Goal: Communication & Community: Answer question/provide support

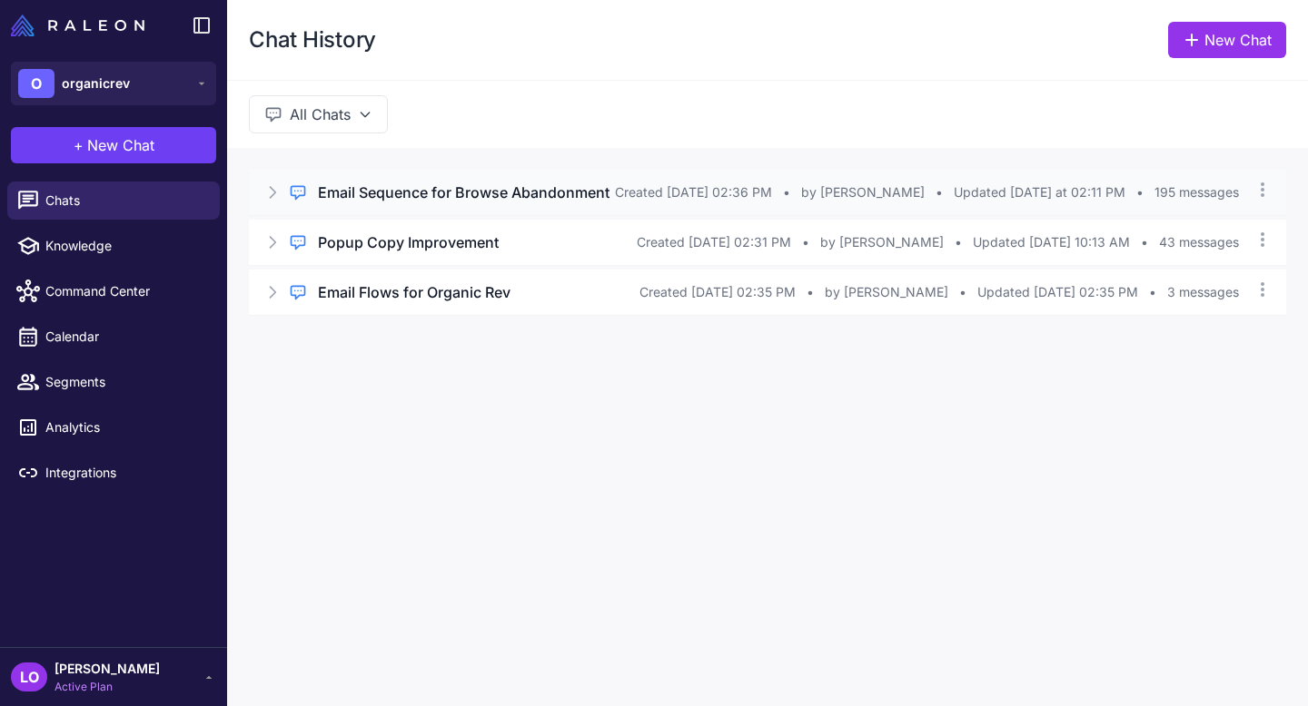
click at [480, 203] on h3 "Email Sequence for Browse Abandonment" at bounding box center [463, 193] width 291 height 22
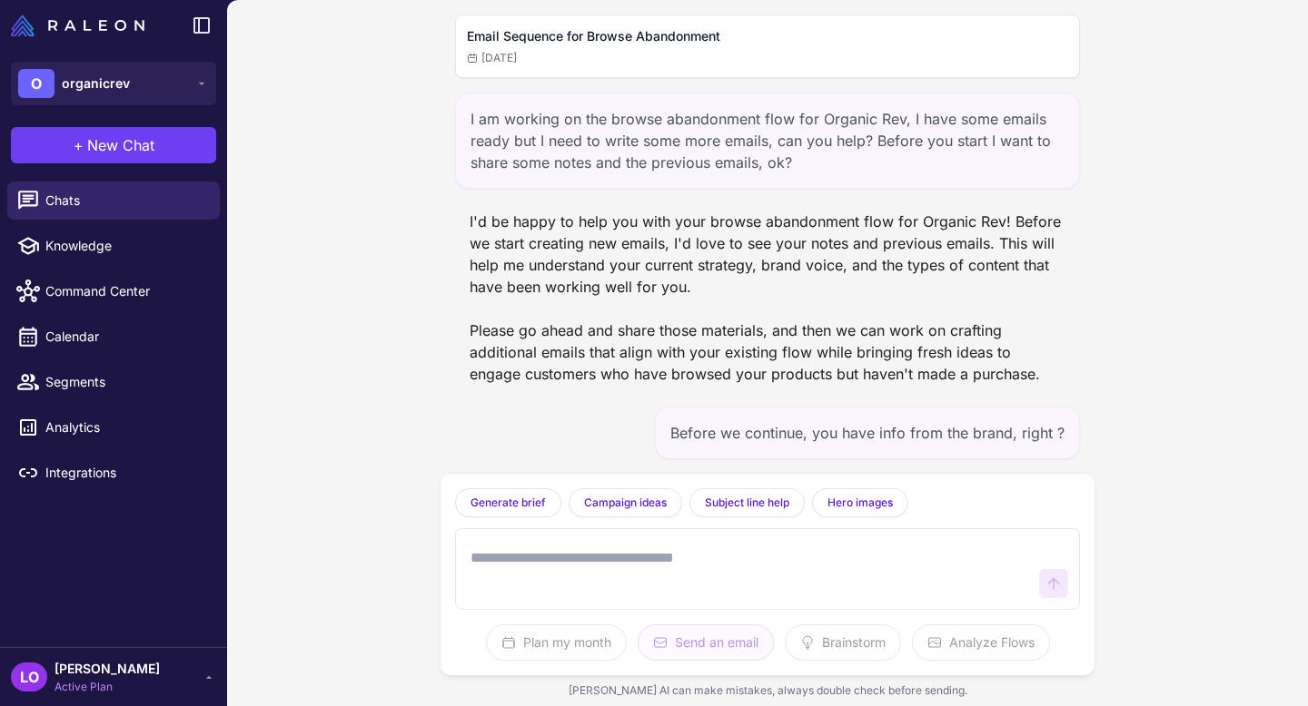
scroll to position [169501, 0]
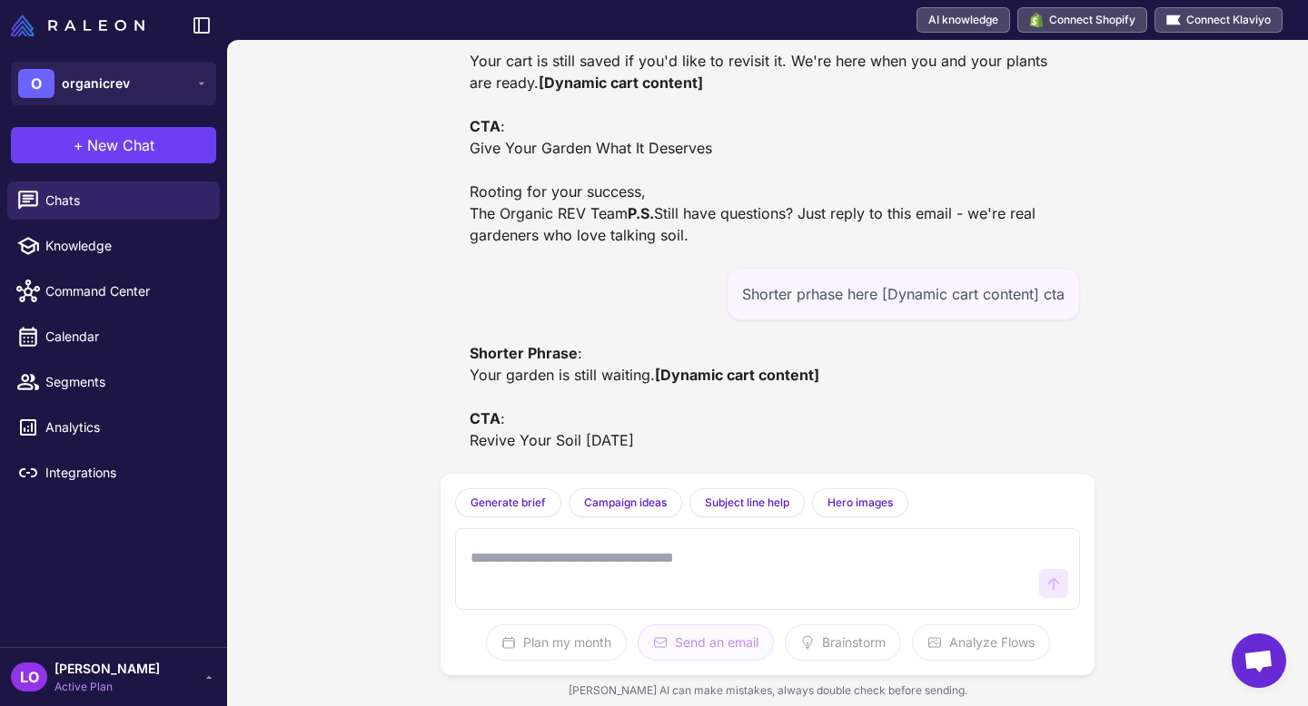
click at [688, 583] on textarea at bounding box center [749, 569] width 565 height 58
type textarea "**********"
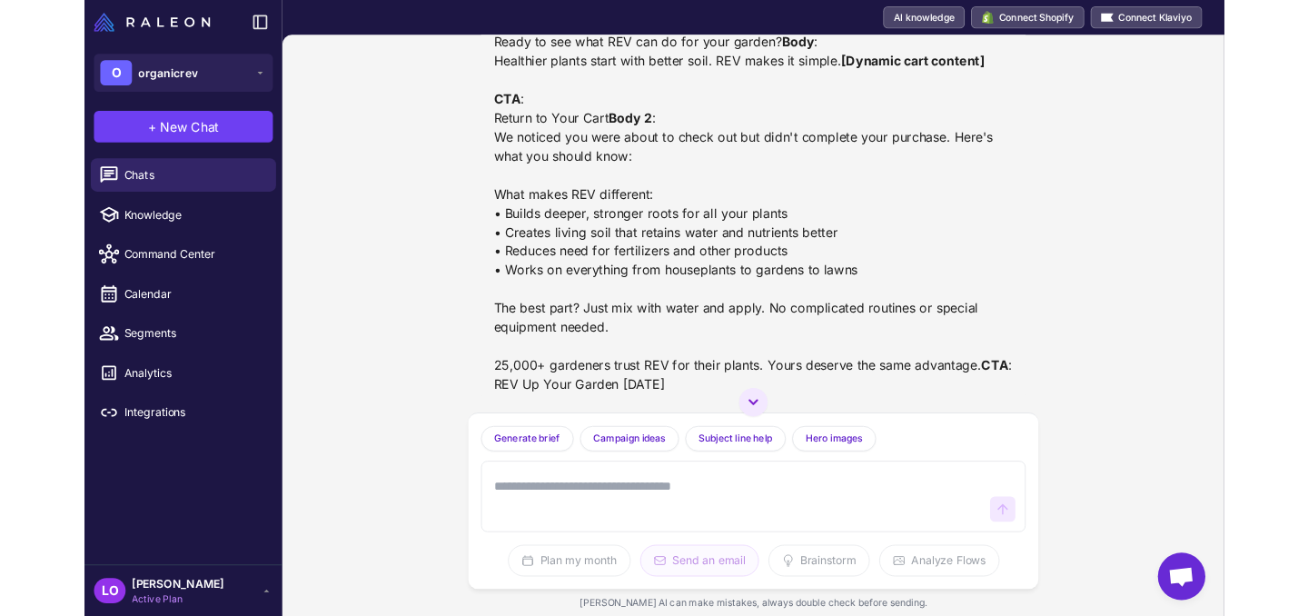
scroll to position [170068, 0]
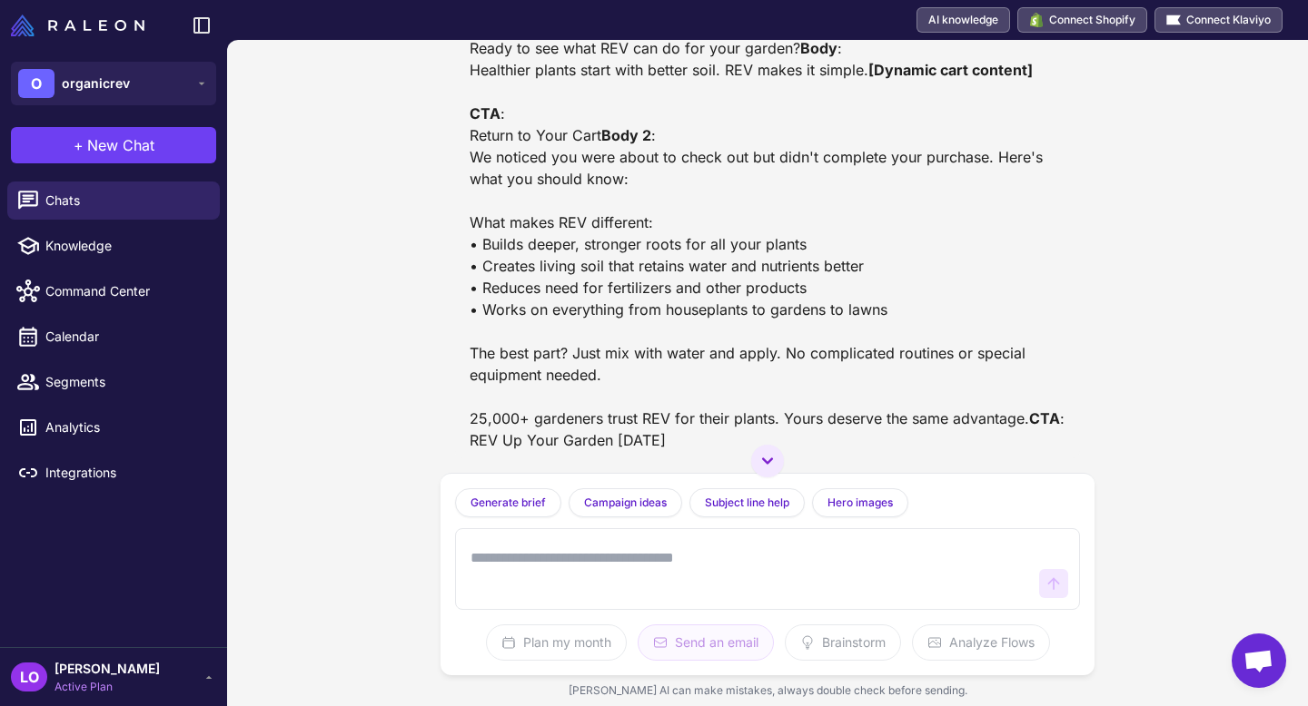
drag, startPoint x: 955, startPoint y: 140, endPoint x: 456, endPoint y: 124, distance: 499.7
click at [456, 124] on div "EMAIL 5: CART ABANDONMENT (FINAL ATTEMPT - ALIGNED WITH BROWSE FLOW) Subject Li…" at bounding box center [767, 170] width 625 height 577
copy div "Subject Line : Your plants have been waiting for this Preview Text : Give your …"
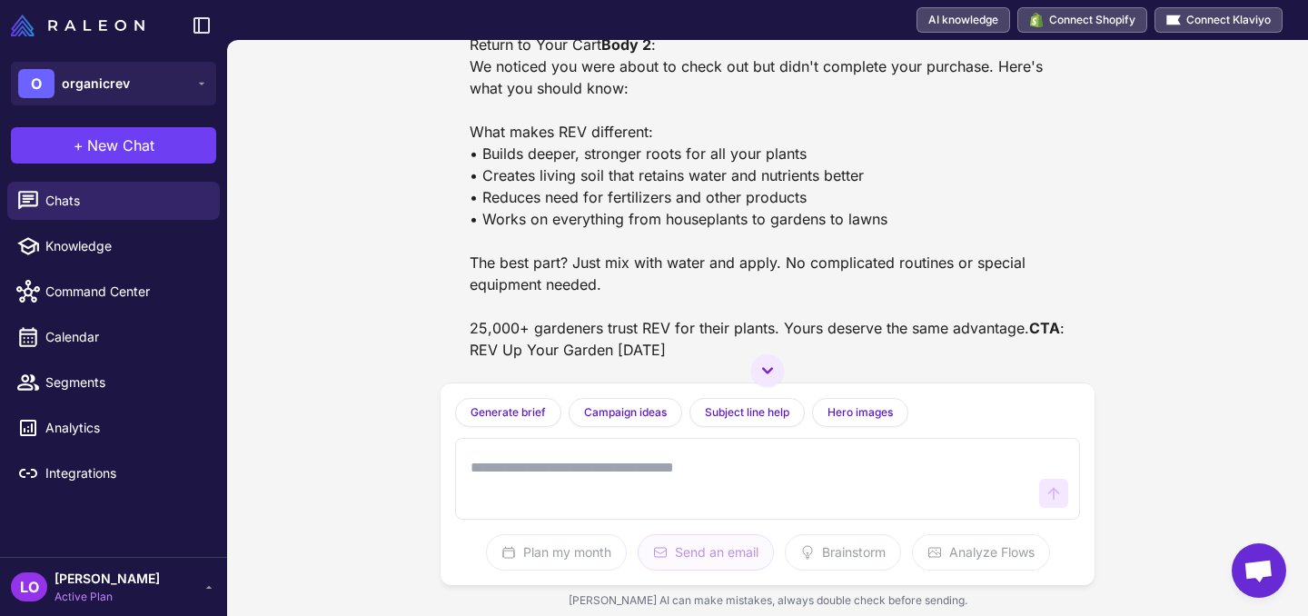
scroll to position [170272, 0]
drag, startPoint x: 476, startPoint y: 125, endPoint x: 775, endPoint y: 167, distance: 302.6
click at [775, 167] on div "EMAIL 5: CART ABANDONMENT (FINAL ATTEMPT - ALIGNED WITH BROWSE FLOW) Subject Li…" at bounding box center [767, 79] width 625 height 577
drag, startPoint x: 721, startPoint y: 181, endPoint x: 463, endPoint y: 181, distance: 257.9
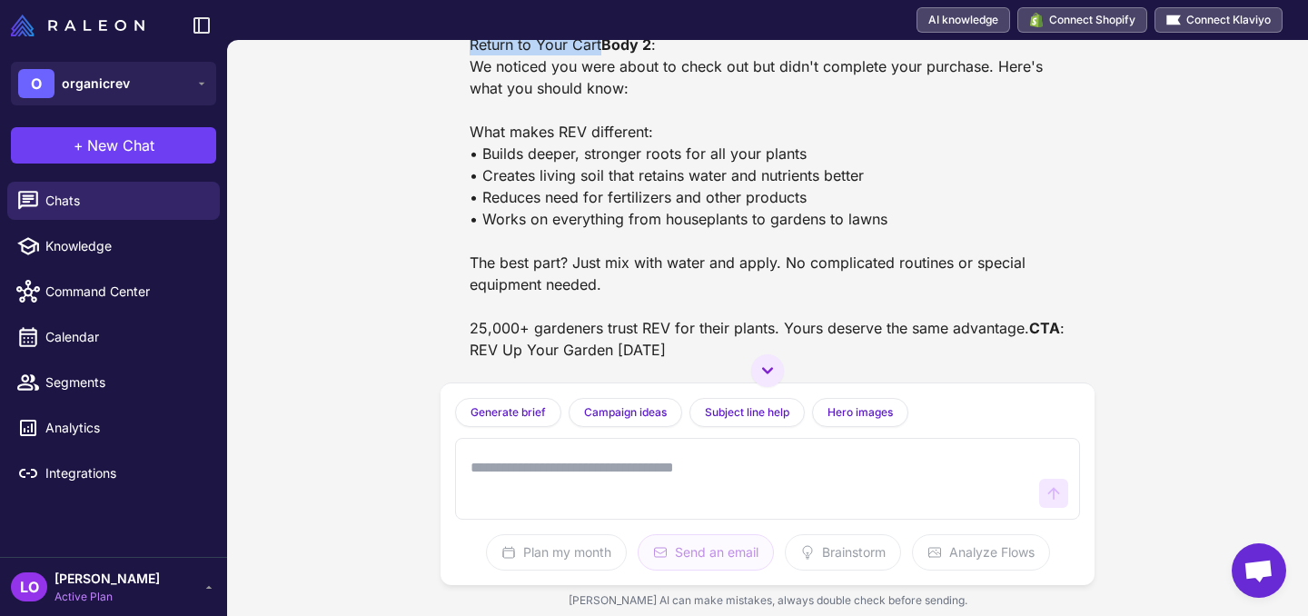
click at [463, 181] on div "EMAIL 5: CART ABANDONMENT (FINAL ATTEMPT - ALIGNED WITH BROWSE FLOW) Subject Li…" at bounding box center [767, 79] width 625 height 577
copy div "Return to Your Cart"
click at [664, 265] on div "EMAIL 5: CART ABANDONMENT (FINAL ATTEMPT - ALIGNED WITH BROWSE FLOW) Subject Li…" at bounding box center [767, 79] width 596 height 562
drag, startPoint x: 687, startPoint y: 181, endPoint x: 438, endPoint y: 115, distance: 258.1
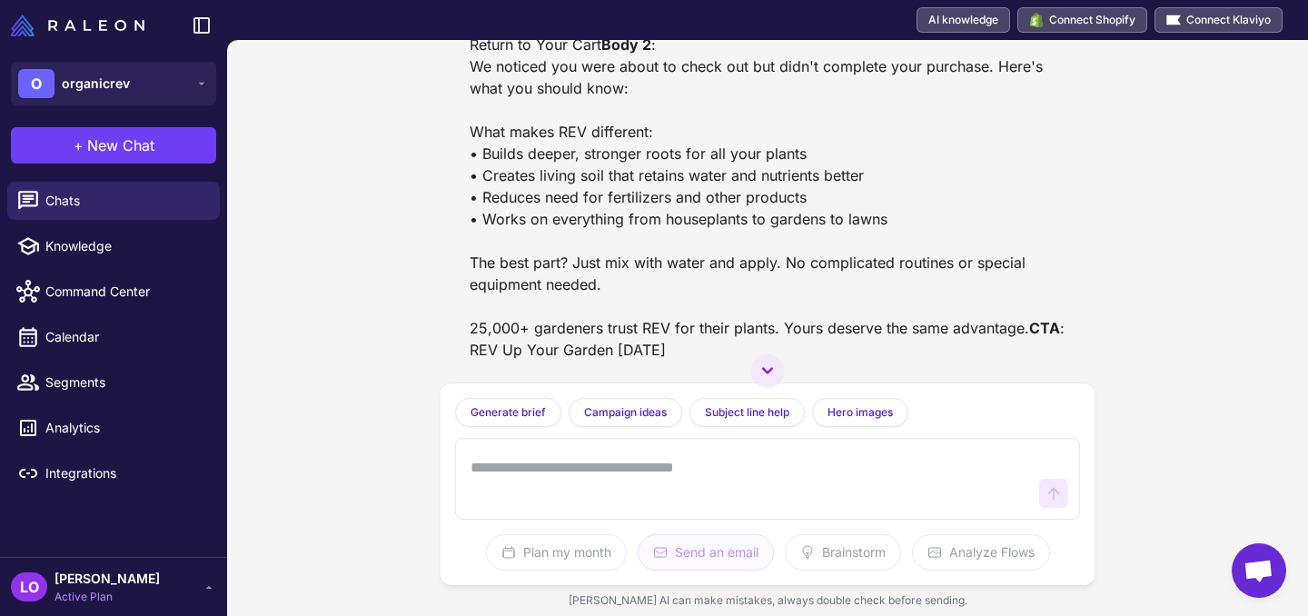
click at [438, 115] on div "Email Sequence for Browse Abandonment [DATE] I am working on the browse abandon…" at bounding box center [767, 328] width 1081 height 576
copy div "Healthier plants start with better soil. REV makes it simple. [Dynamic cart con…"
drag, startPoint x: 476, startPoint y: 68, endPoint x: 952, endPoint y: 367, distance: 561.8
click at [953, 361] on div "EMAIL 5: CART ABANDONMENT (FINAL ATTEMPT - ALIGNED WITH BROWSE FLOW) Subject Li…" at bounding box center [767, 79] width 596 height 562
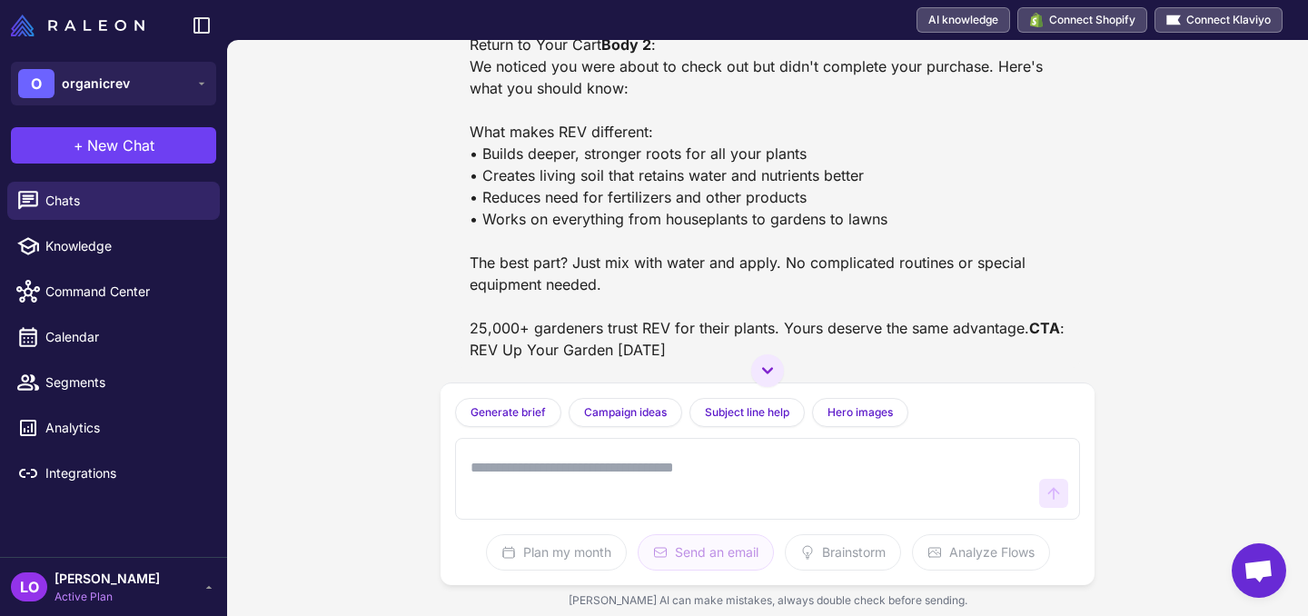
copy div "We noticed you were about to check out but didn't complete your purchase. Here'…"
click at [714, 474] on textarea at bounding box center [749, 478] width 565 height 58
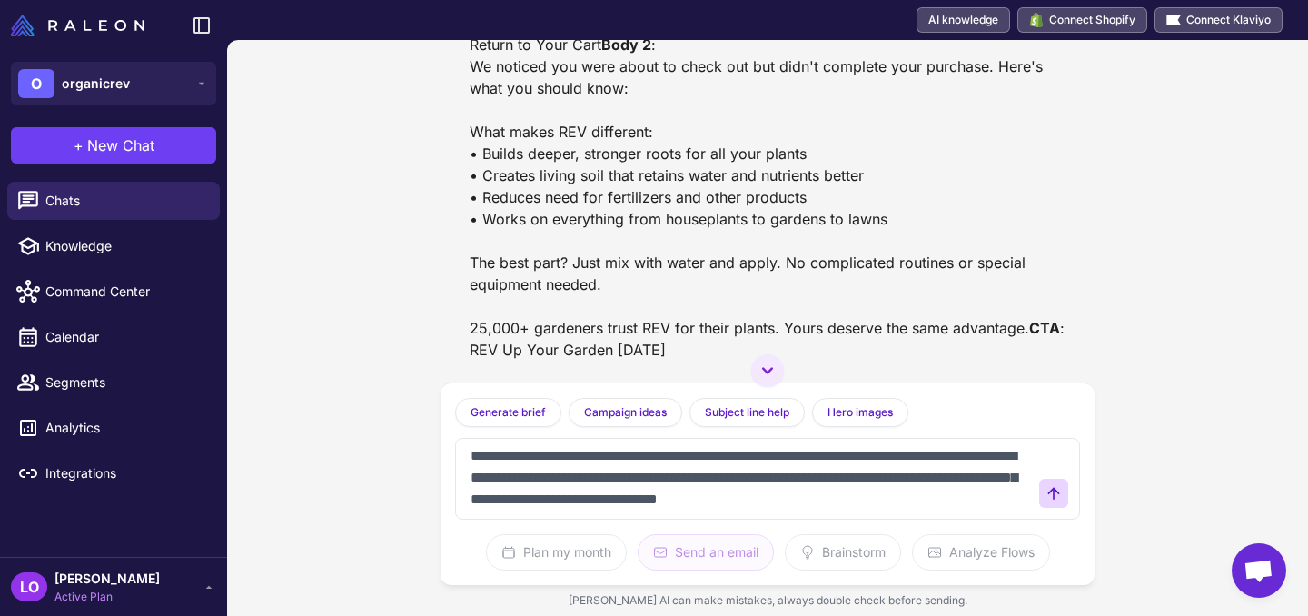
scroll to position [34, 0]
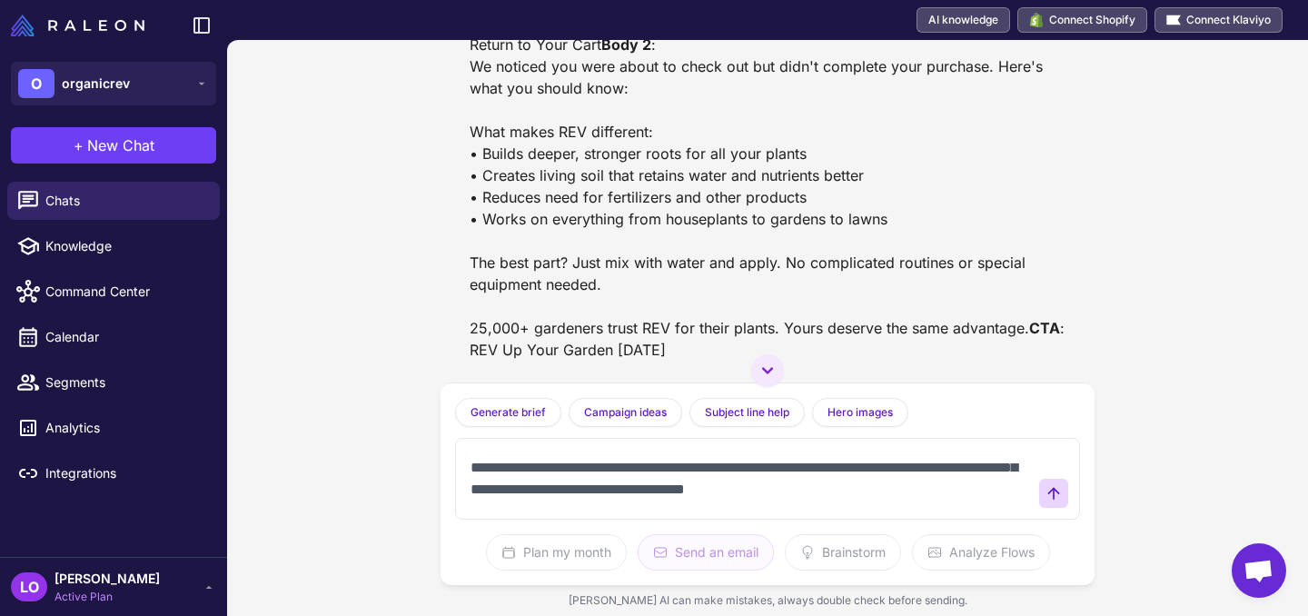
type textarea "**********"
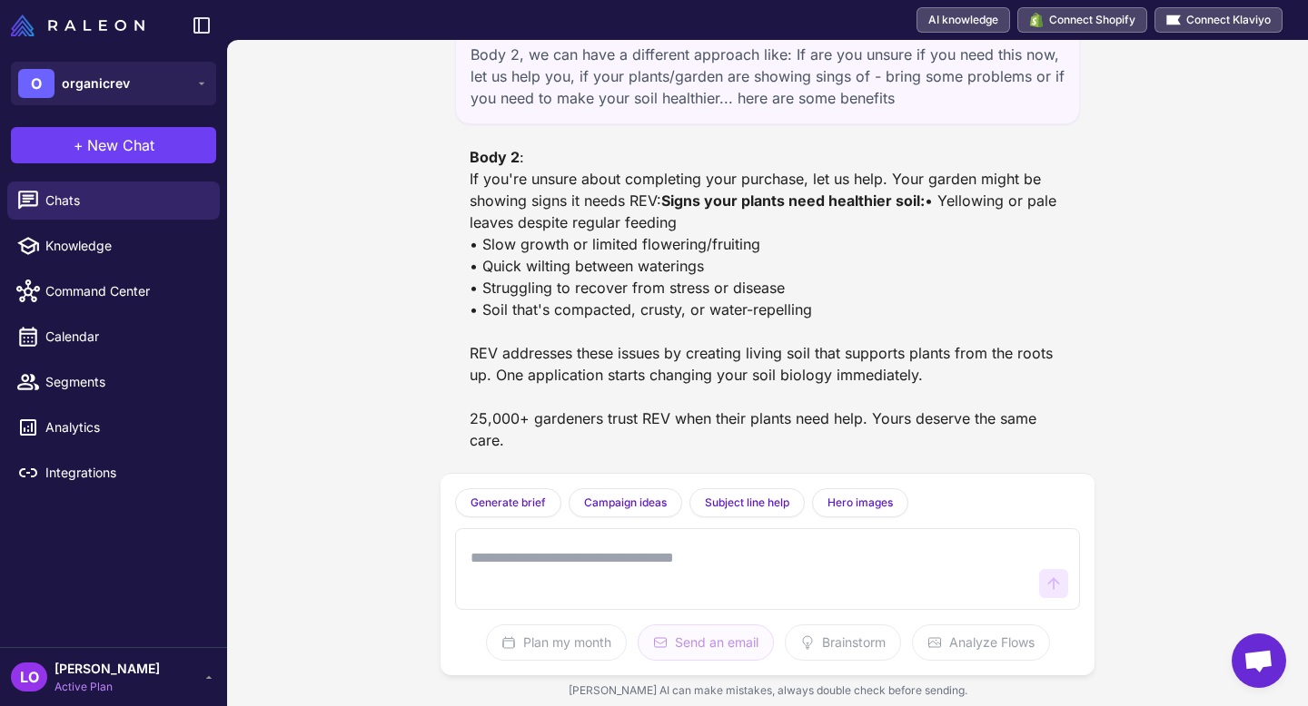
scroll to position [170949, 0]
click at [583, 579] on textarea at bounding box center [749, 569] width 565 height 58
click at [586, 561] on textarea at bounding box center [749, 569] width 565 height 58
click at [577, 555] on textarea at bounding box center [749, 569] width 565 height 58
type textarea "*"
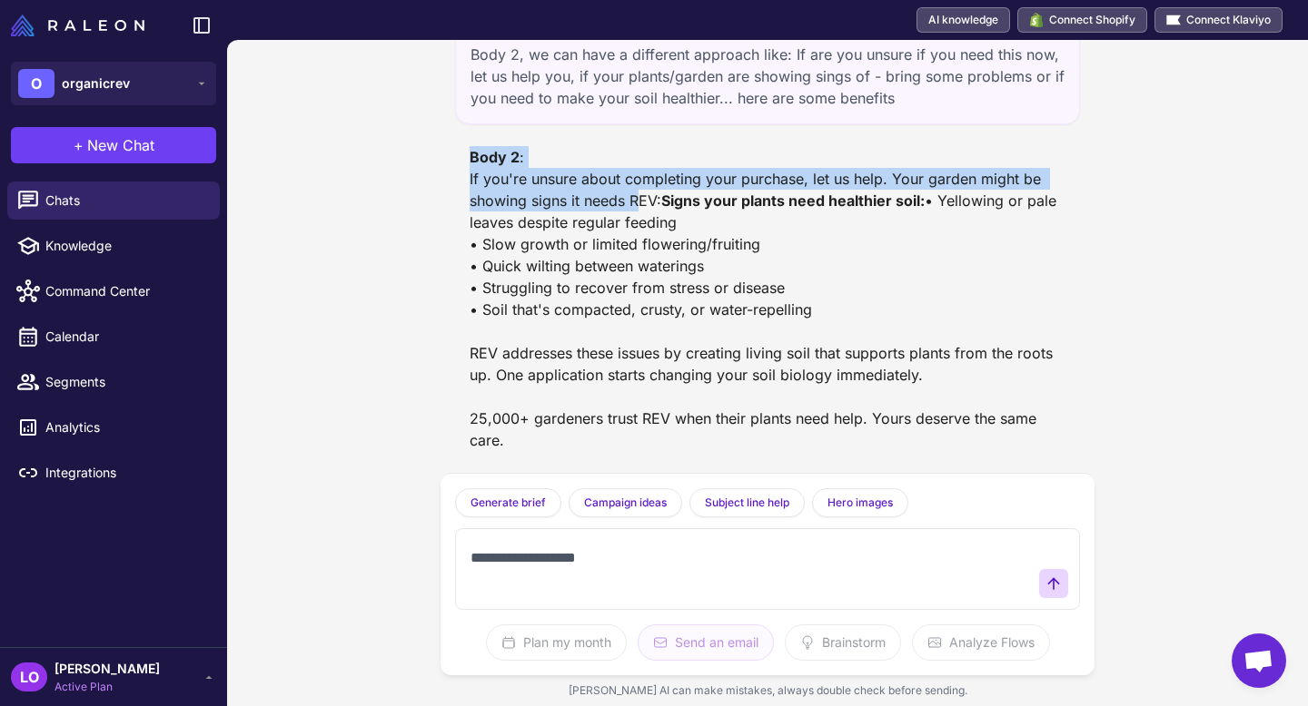
drag, startPoint x: 469, startPoint y: 128, endPoint x: 677, endPoint y: 166, distance: 211.4
click at [645, 163] on div "Email Sequence for Browse Abandonment [DATE] I am working on the browse abandon…" at bounding box center [767, 256] width 654 height 433
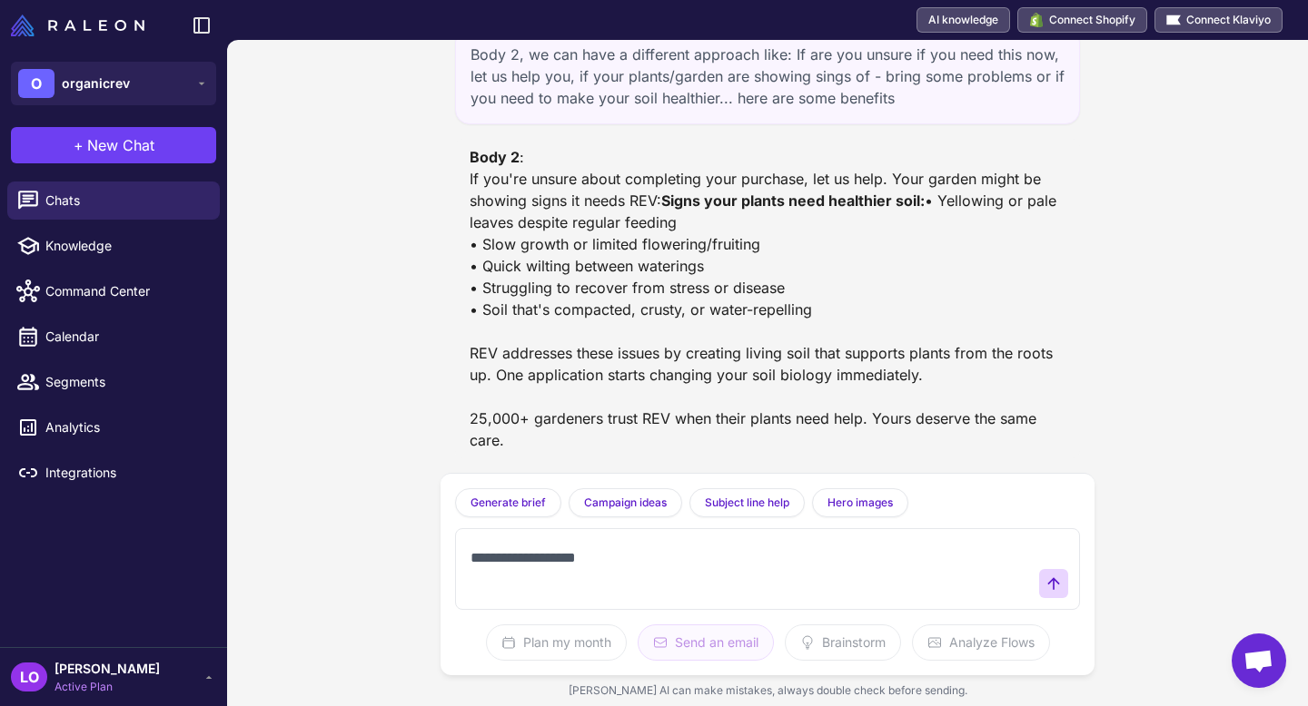
click at [734, 167] on div "Body 2 : If you're unsure about completing your purchase, let us help. Your gar…" at bounding box center [767, 298] width 596 height 305
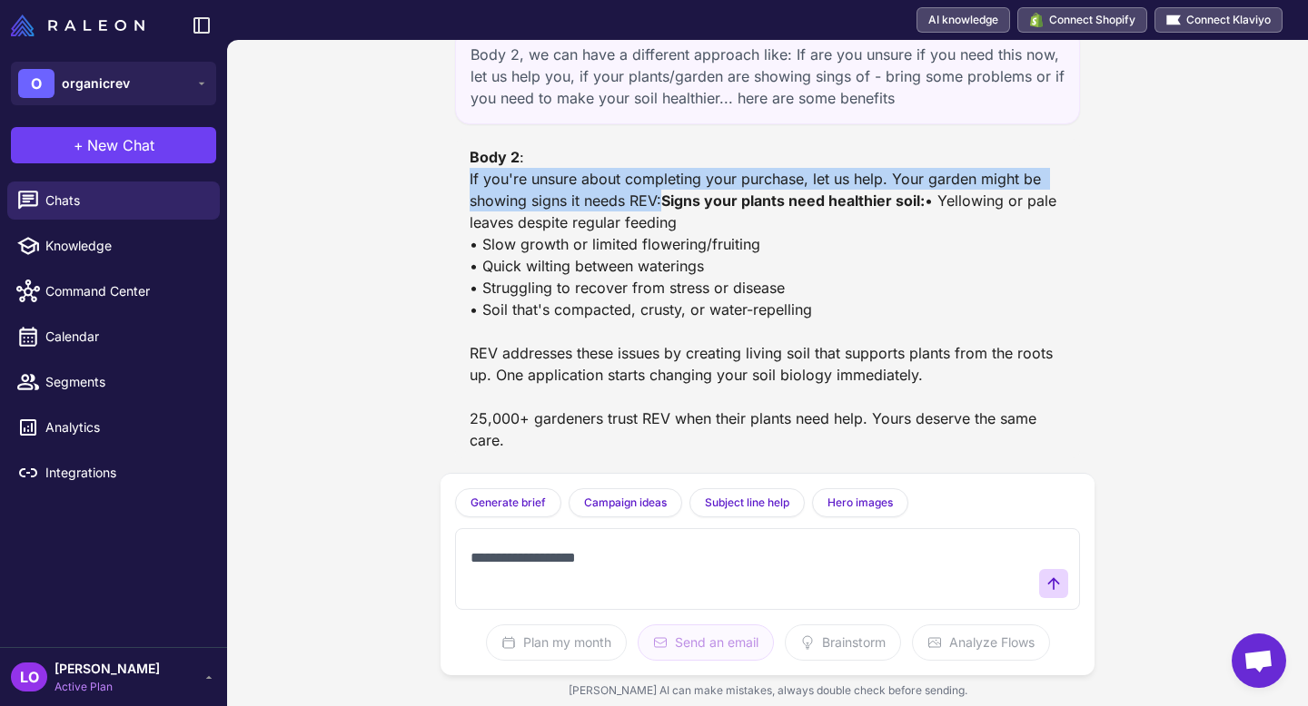
drag, startPoint x: 605, startPoint y: 146, endPoint x: 463, endPoint y: 137, distance: 142.0
click at [463, 139] on div "Body 2 : If you're unsure about completing your purchase, let us help. Your gar…" at bounding box center [767, 299] width 625 height 320
copy div "If you're unsure about completing your purchase, let us help. Your garden might…"
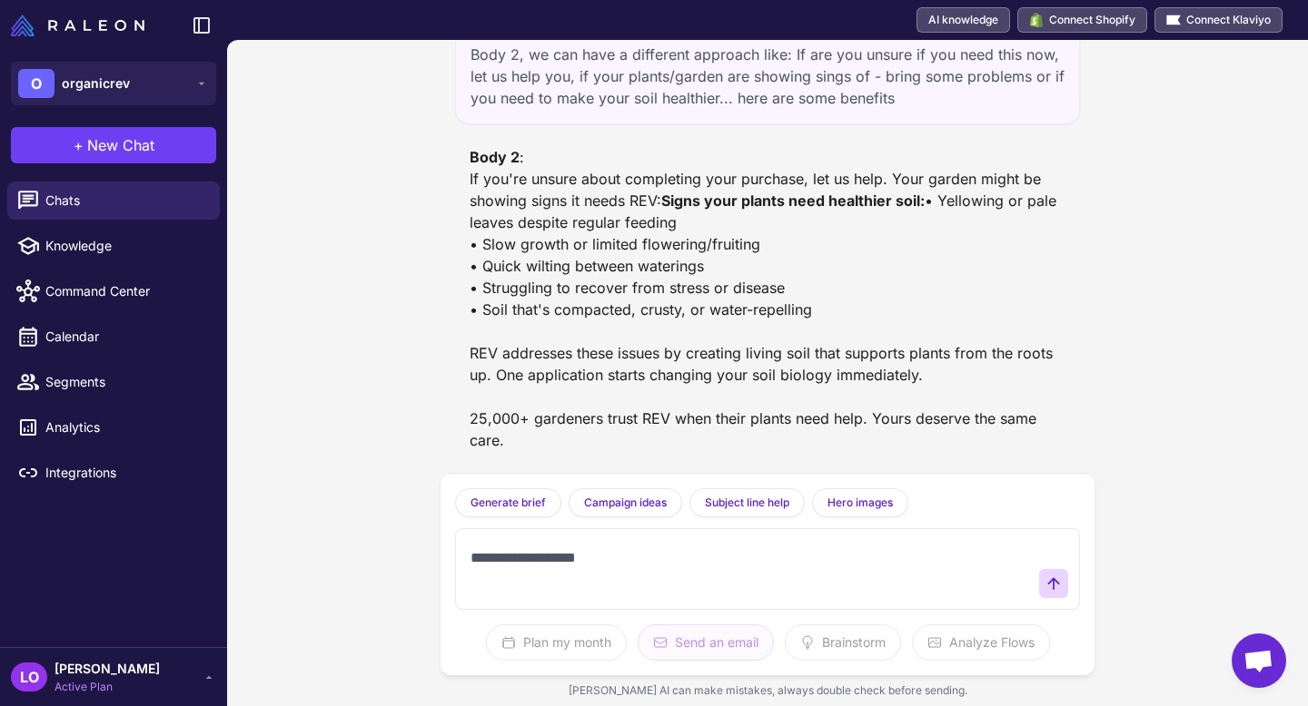
click at [627, 549] on textarea "**********" at bounding box center [749, 569] width 565 height 58
paste textarea "**********"
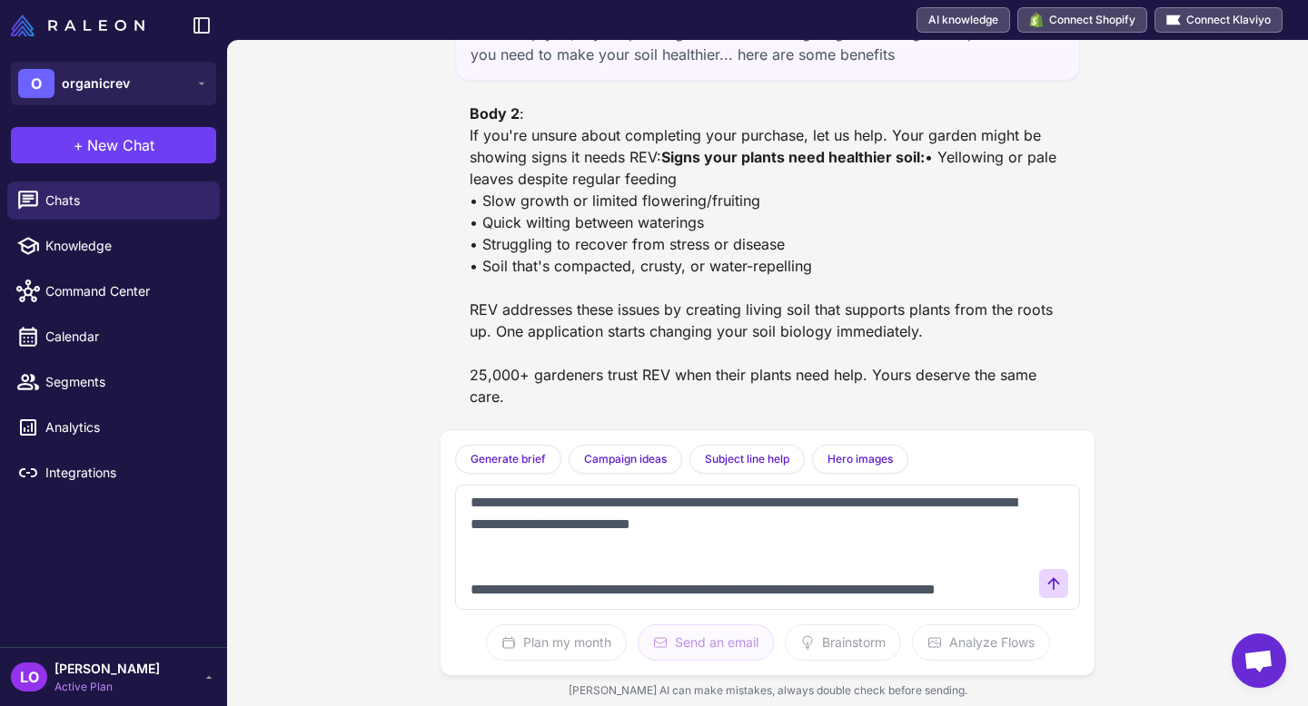
scroll to position [34, 0]
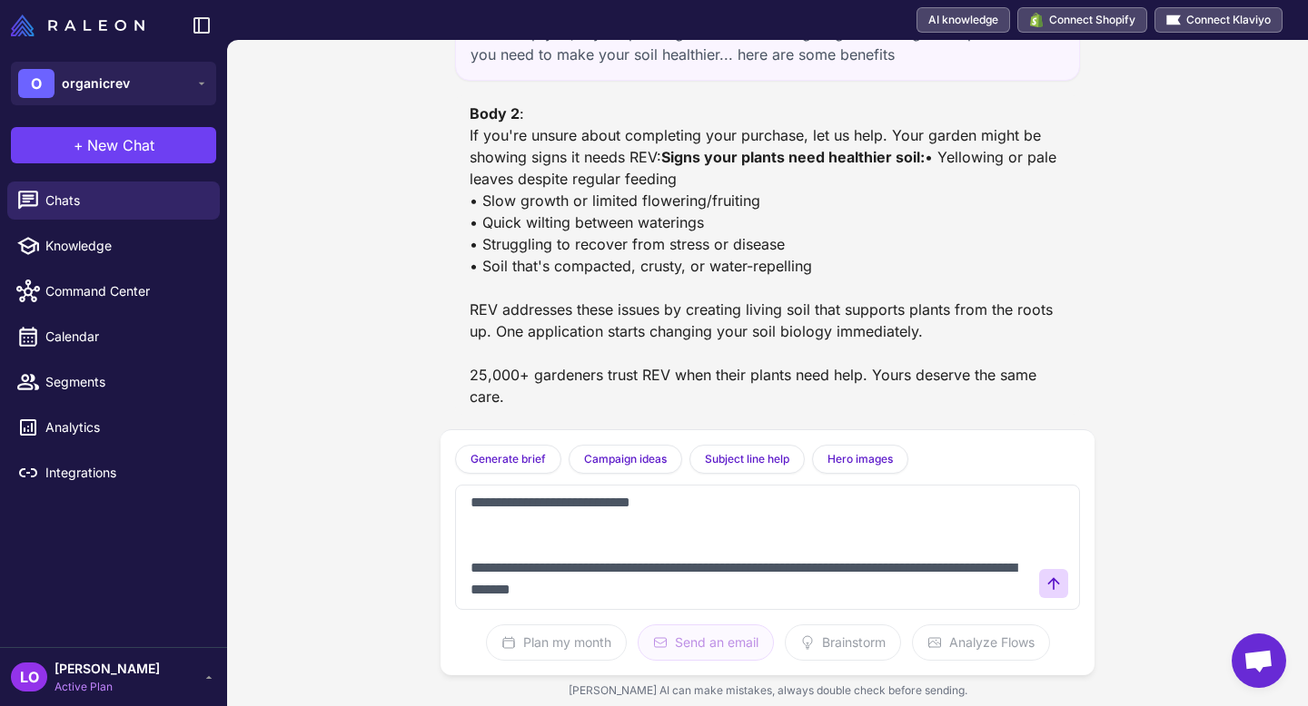
type textarea "**********"
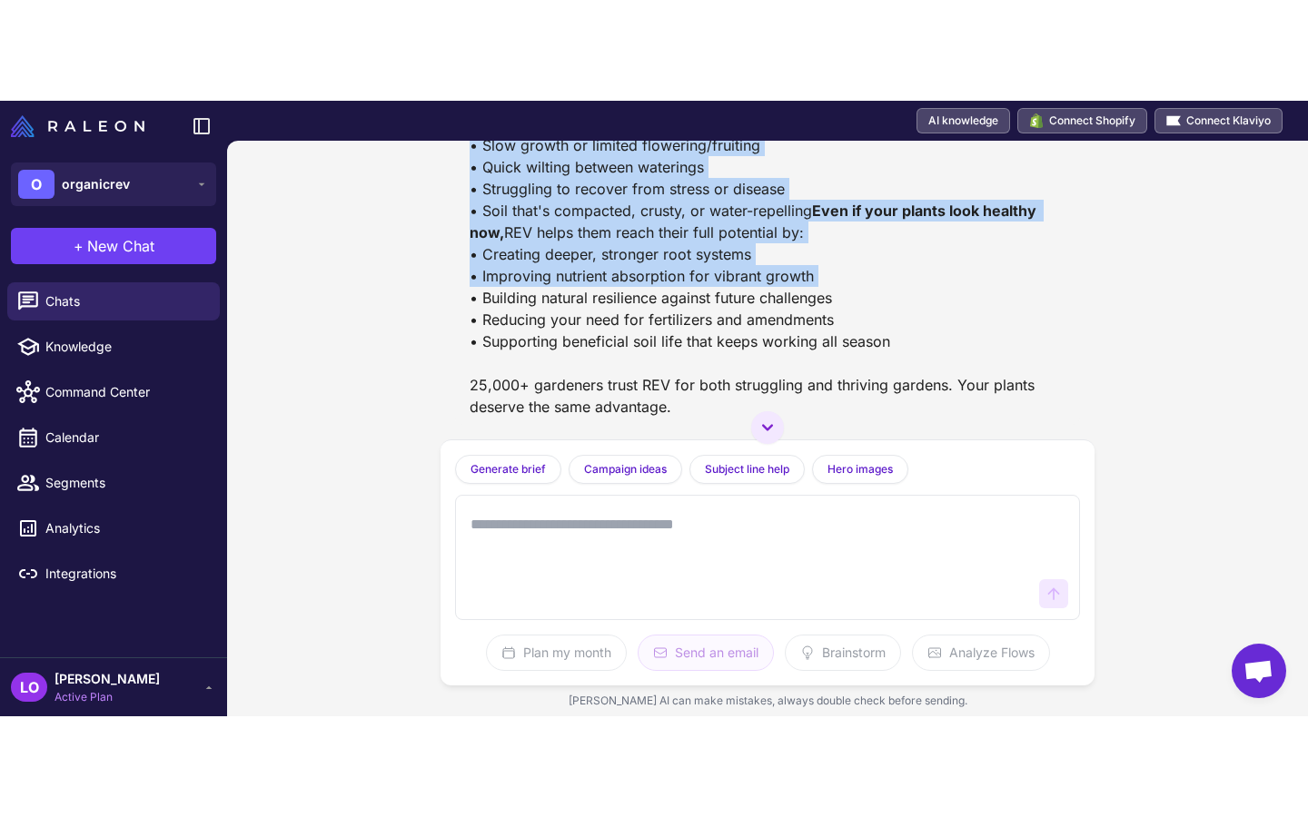
scroll to position [171681, 0]
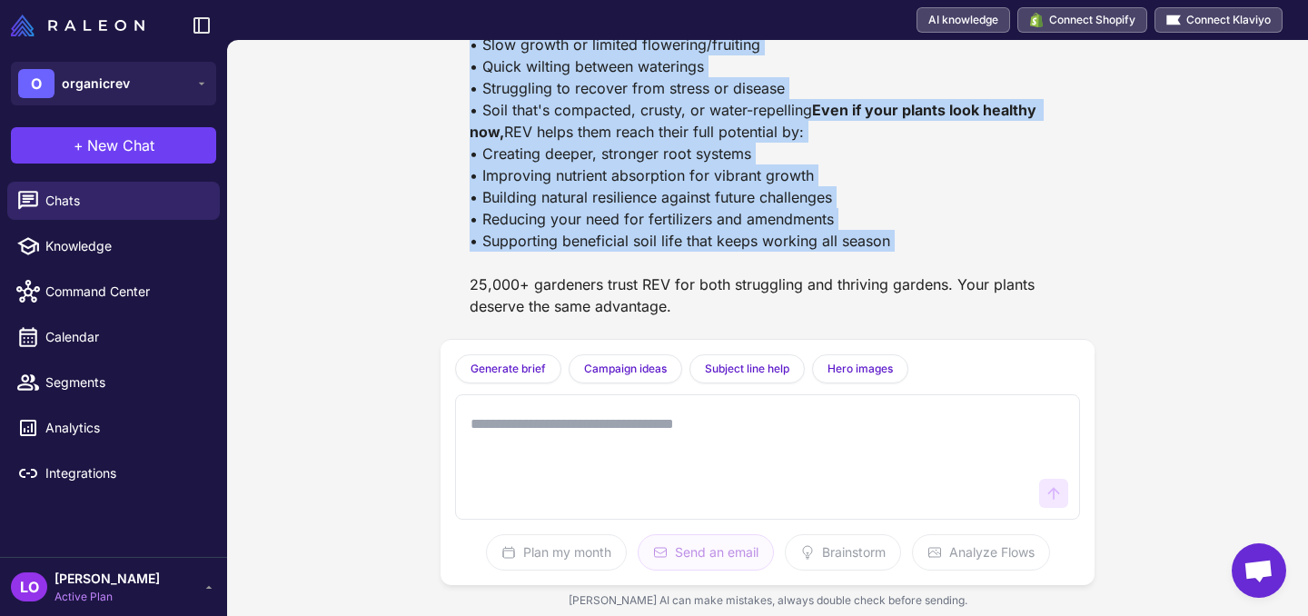
drag, startPoint x: 468, startPoint y: 94, endPoint x: 896, endPoint y: 241, distance: 453.2
click at [896, 241] on div "Improved Body 2 : Looking for a reason to complete your purchase? Let us help y…" at bounding box center [767, 120] width 625 height 407
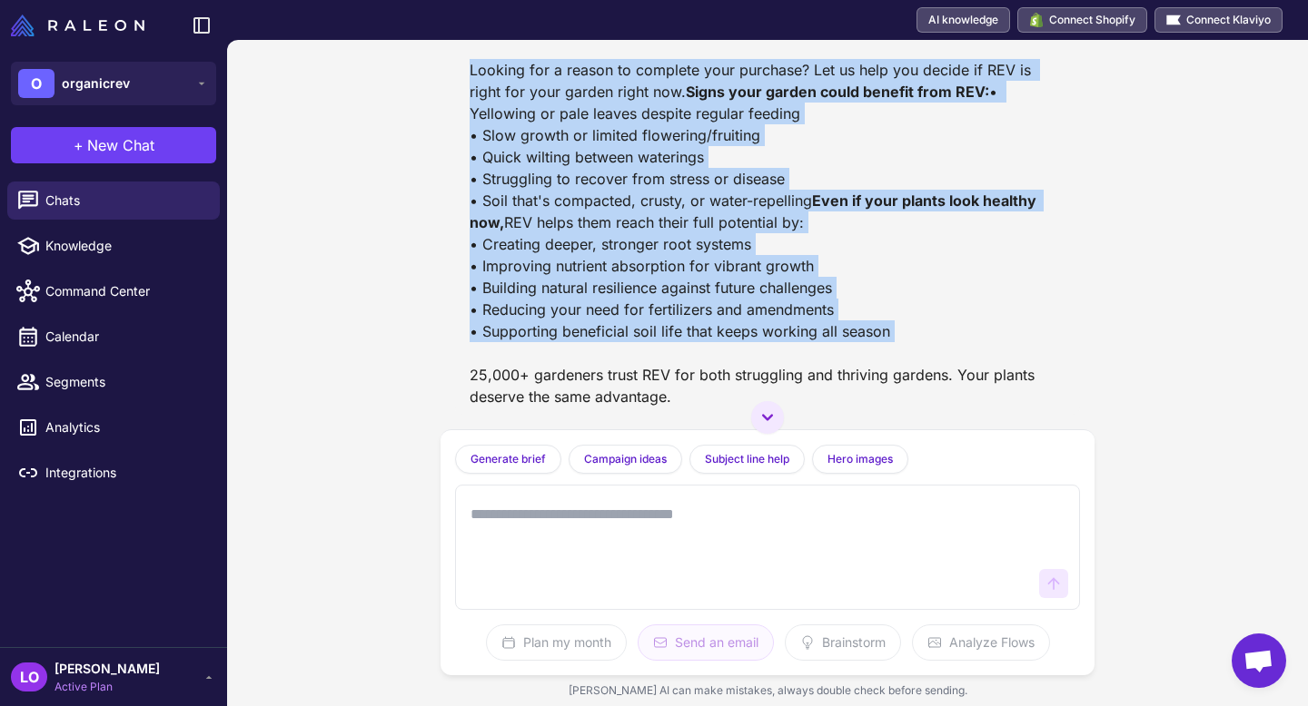
scroll to position [171508, 0]
click at [870, 207] on div "Improved Body 2 : Looking for a reason to complete your purchase? Let us help y…" at bounding box center [767, 211] width 596 height 392
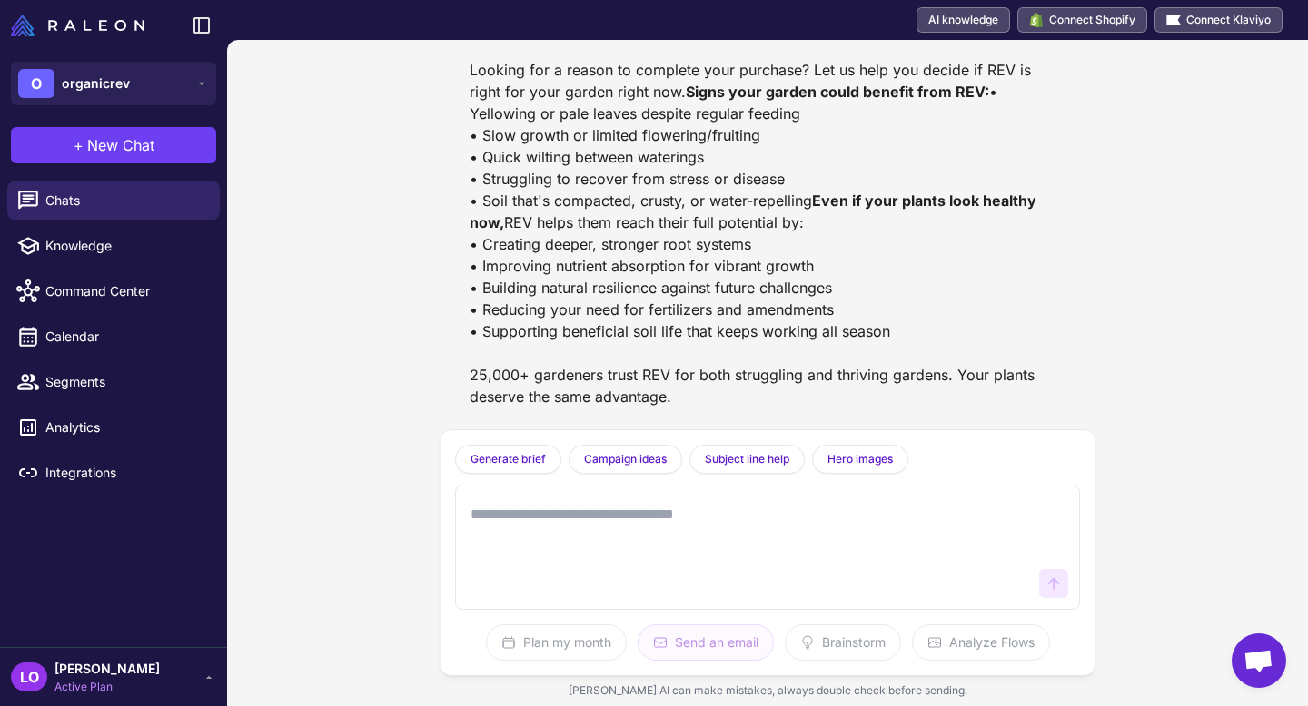
scroll to position [171591, 0]
drag, startPoint x: 726, startPoint y: 398, endPoint x: 645, endPoint y: 306, distance: 122.8
click at [645, 306] on div "Improved Body 2 : Looking for a reason to complete your purchase? Let us help y…" at bounding box center [767, 211] width 596 height 392
click at [655, 548] on textarea at bounding box center [749, 548] width 565 height 102
type textarea "**********"
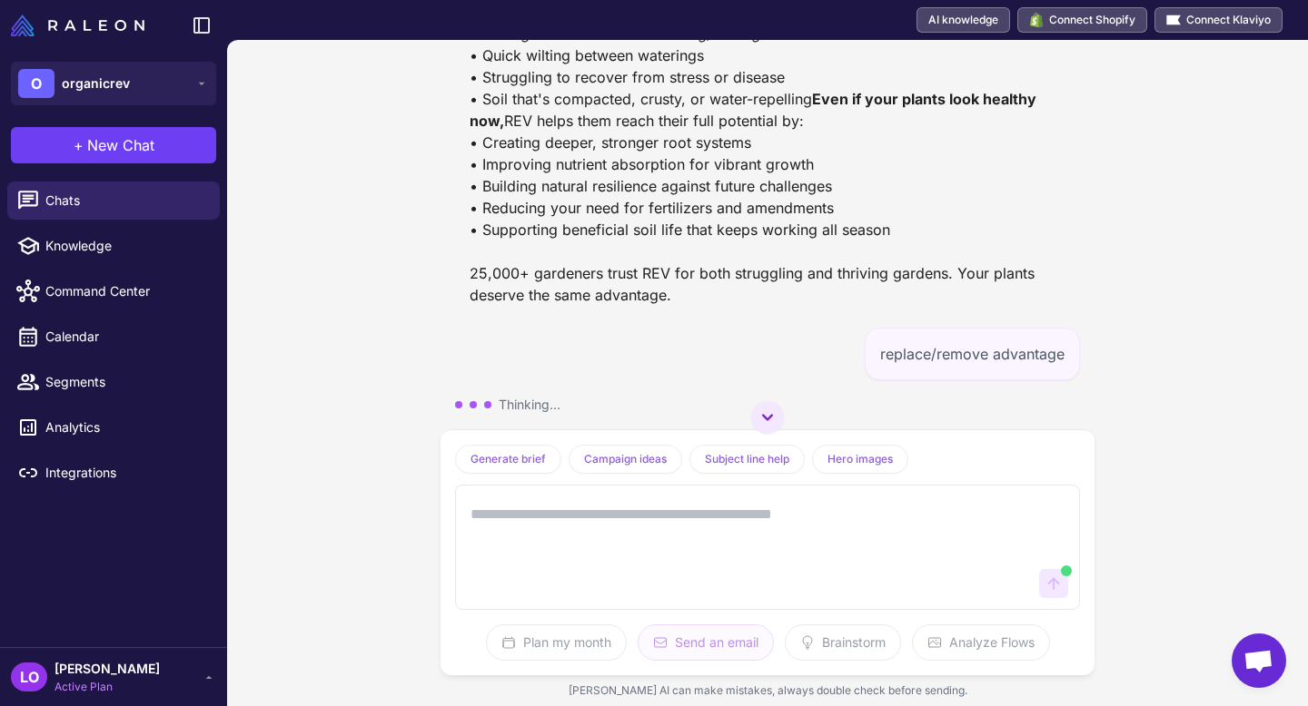
scroll to position [171568, 0]
drag, startPoint x: 709, startPoint y: 311, endPoint x: 469, endPoint y: 95, distance: 323.4
click at [469, 95] on div "Improved Body 2 : Looking for a reason to complete your purchase? Let us help y…" at bounding box center [767, 109] width 625 height 407
copy div "Signs your garden could benefit from REV: • Yellowing or pale leaves despite re…"
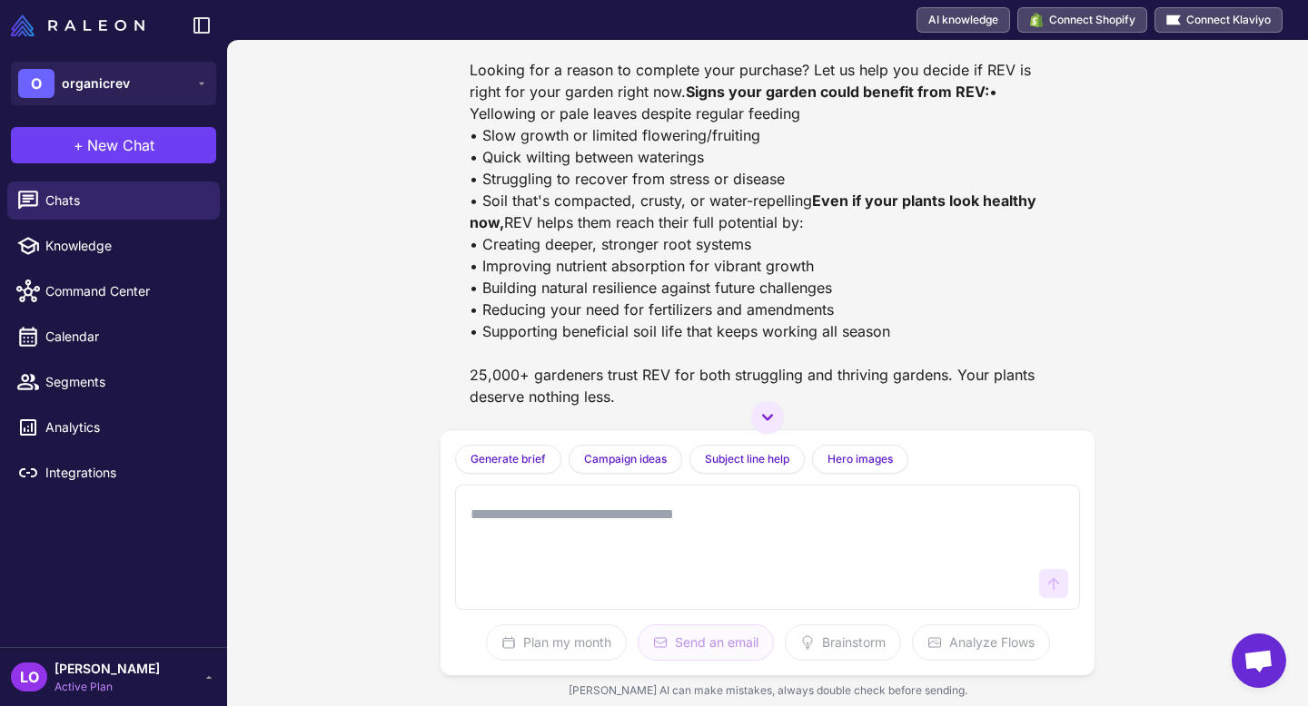
scroll to position [172144, 0]
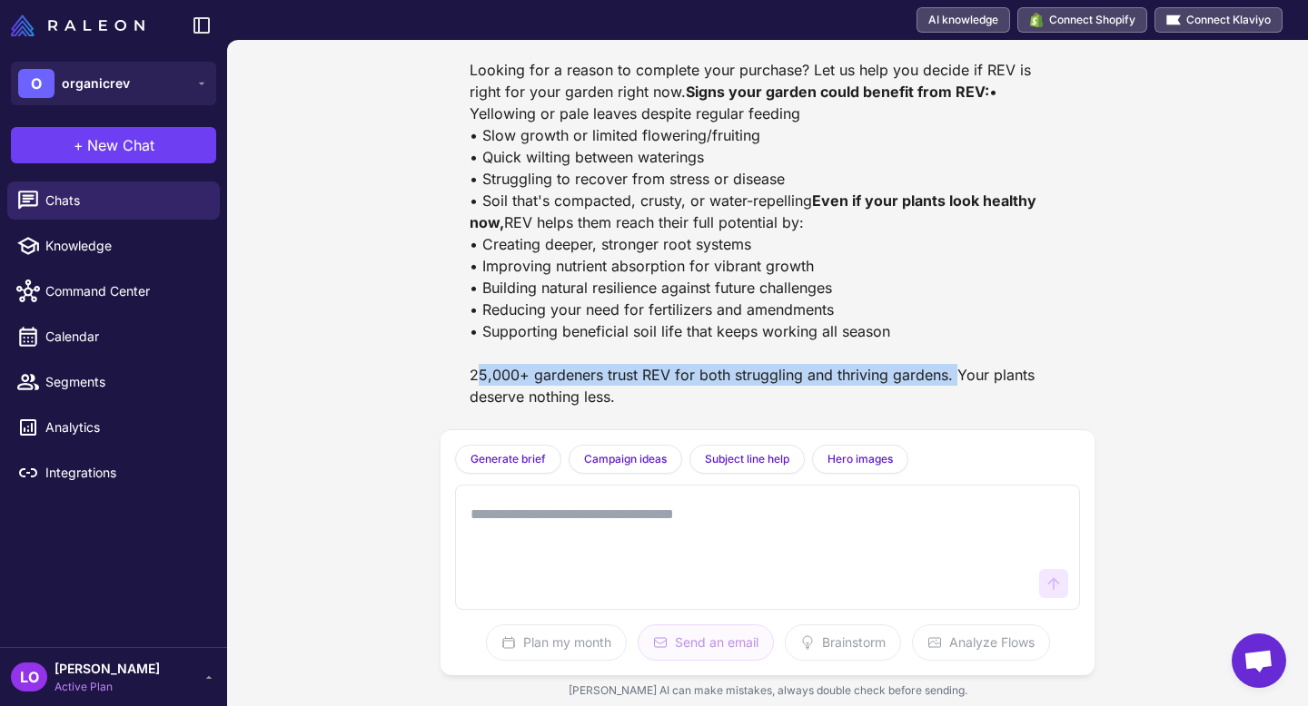
drag, startPoint x: 461, startPoint y: 370, endPoint x: 948, endPoint y: 380, distance: 486.8
click at [948, 380] on div "Improved Body 2 : Looking for a reason to complete your purchase? Let us help y…" at bounding box center [767, 211] width 625 height 407
copy div "25,000+ gardeners trust REV for both struggling and thriving gardens."
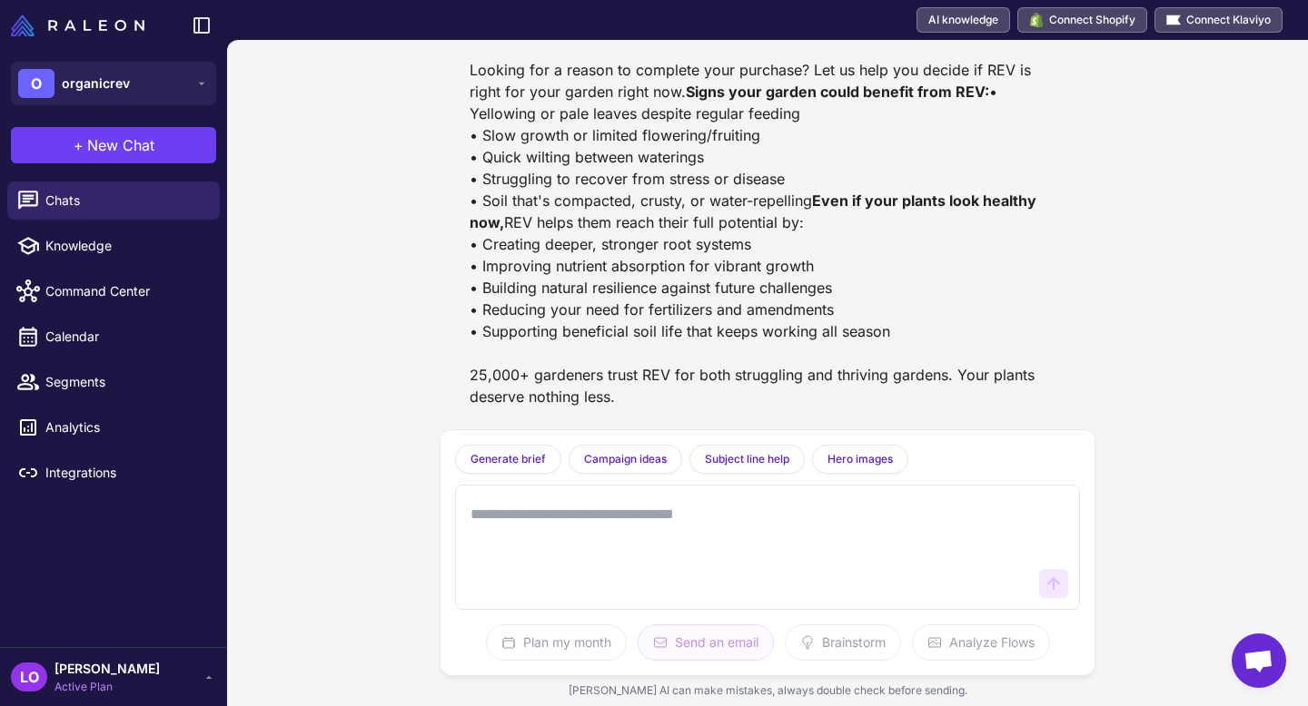
click at [789, 568] on textarea at bounding box center [749, 548] width 565 height 102
paste textarea "**********"
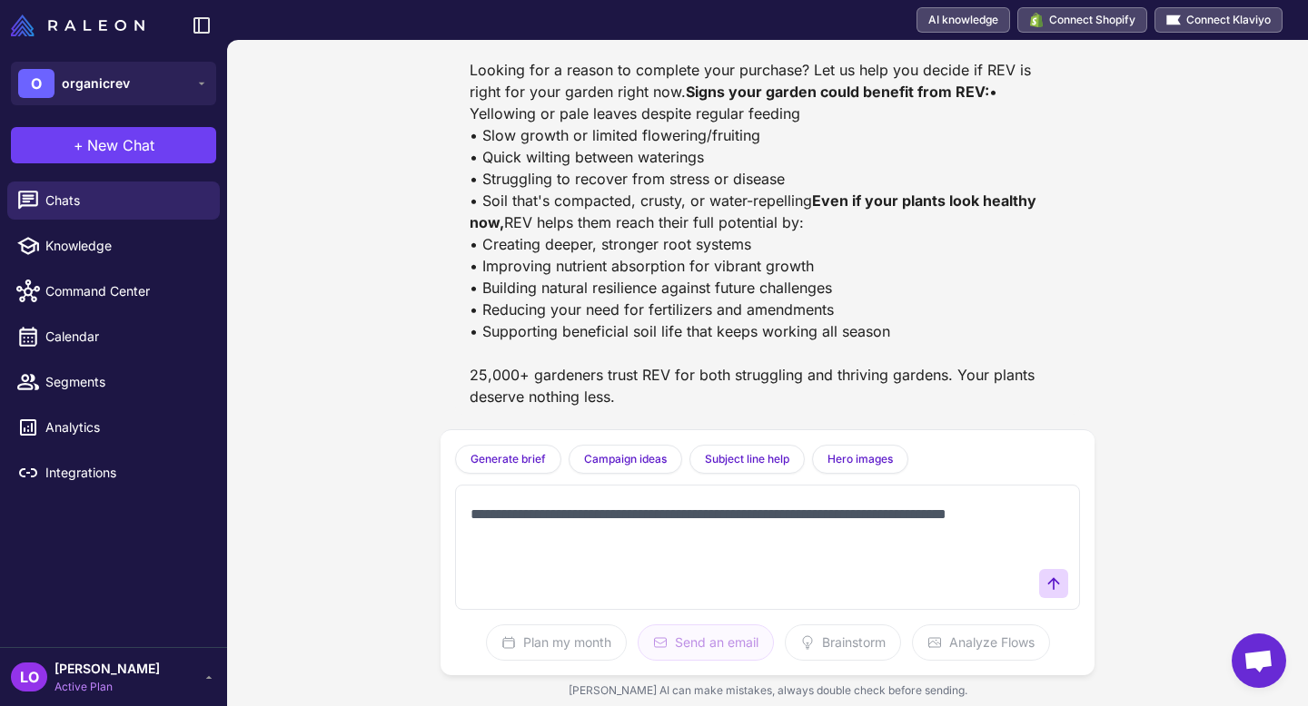
click at [472, 514] on textarea "**********" at bounding box center [749, 548] width 565 height 102
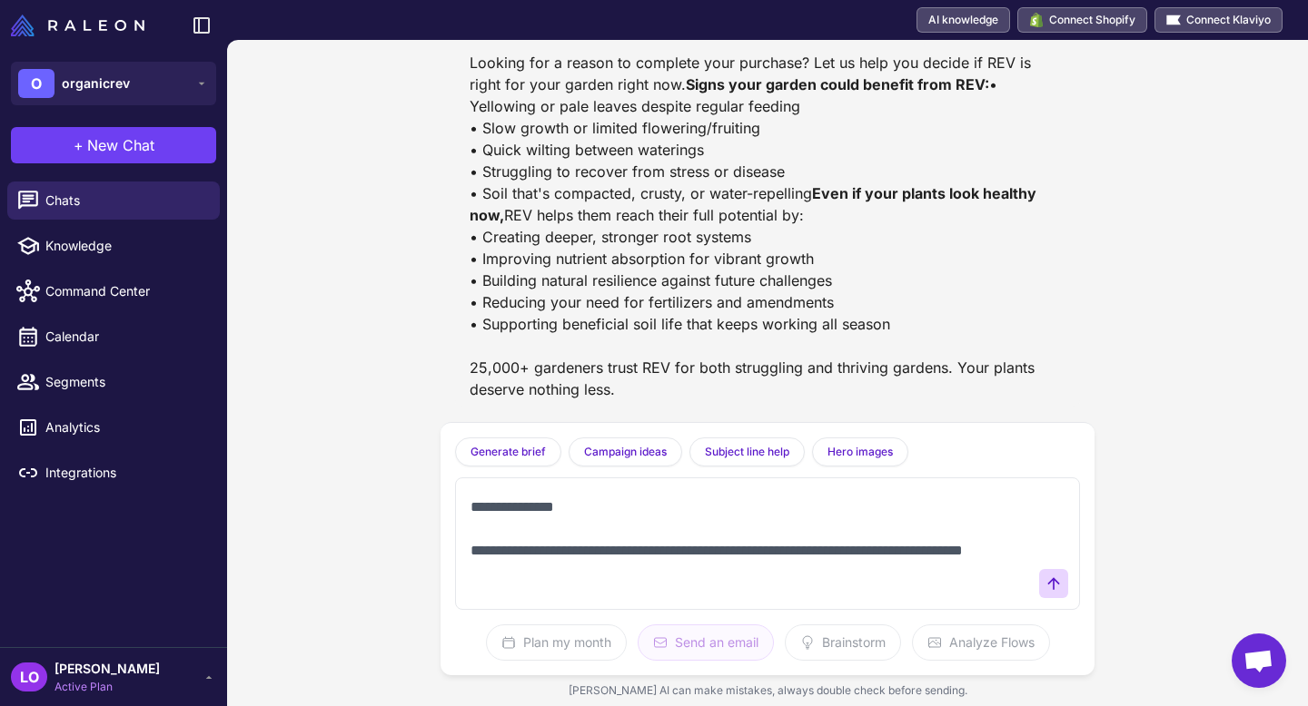
scroll to position [48, 0]
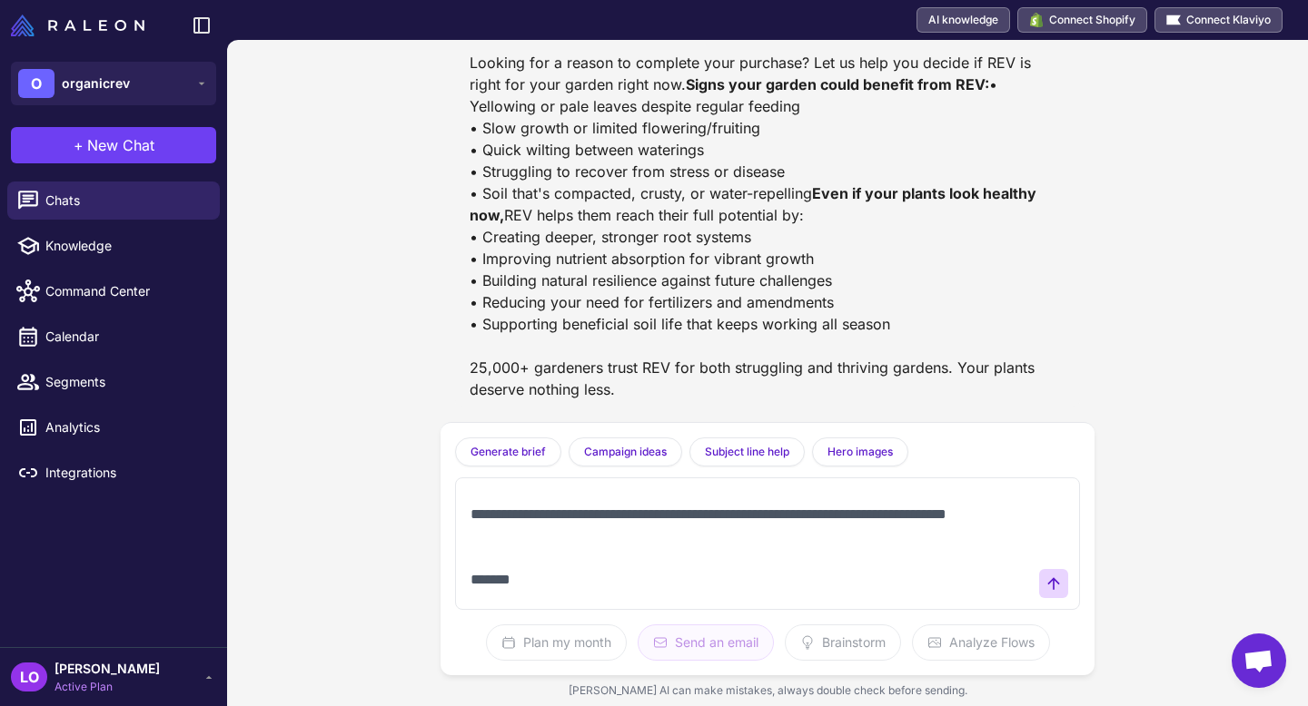
type textarea "**********"
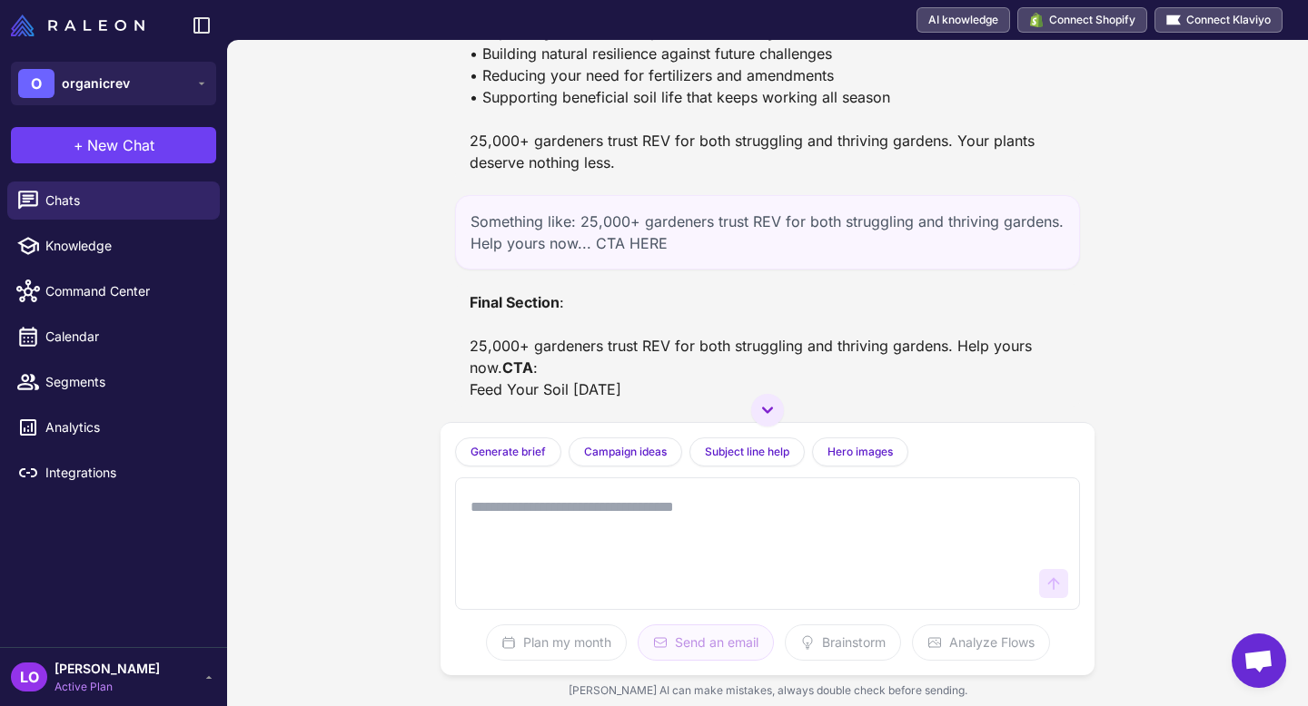
scroll to position [172422, 0]
click at [609, 535] on textarea at bounding box center [749, 543] width 565 height 109
drag, startPoint x: 624, startPoint y: 392, endPoint x: 444, endPoint y: 379, distance: 180.3
click at [444, 379] on div "Email Sequence for Browse Abandonment [DATE] I am working on the browse abandon…" at bounding box center [767, 231] width 654 height 382
copy div "Feed Your Soil [DATE]"
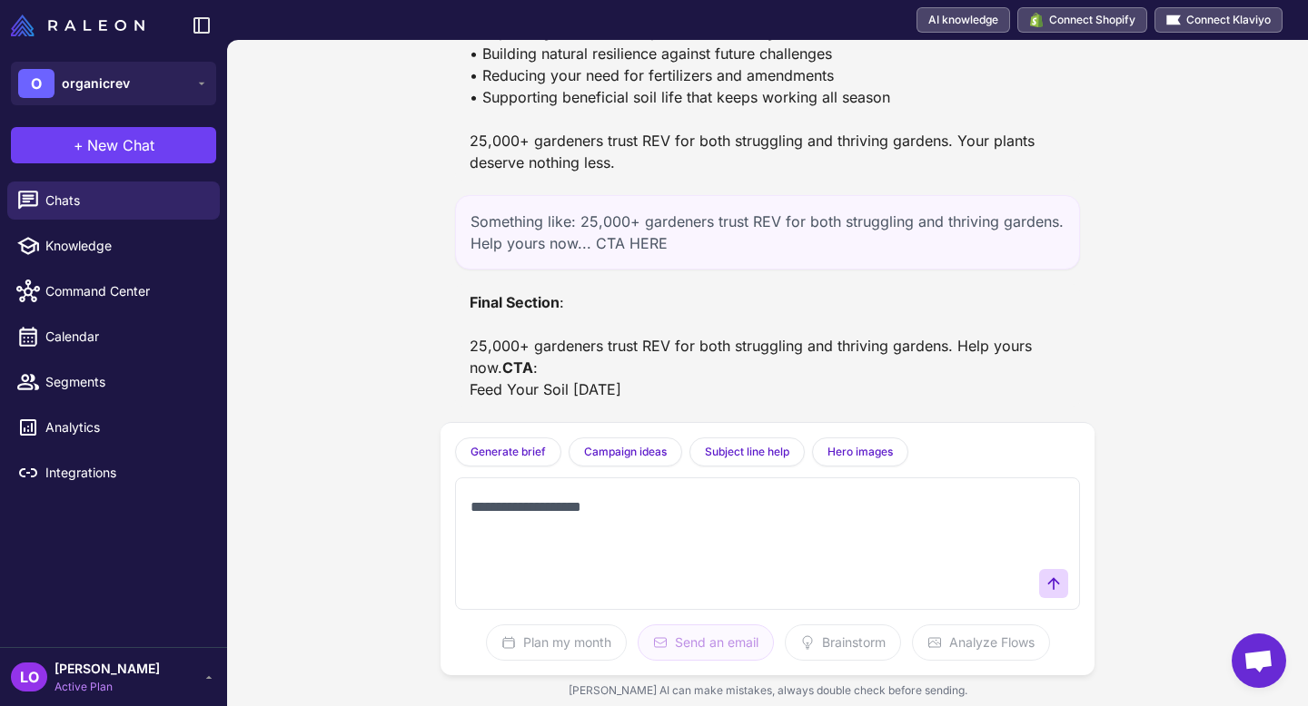
click at [684, 363] on div "Final Section : 25,000+ gardeners trust REV for both struggling and thriving ga…" at bounding box center [767, 345] width 596 height 109
drag, startPoint x: 578, startPoint y: 345, endPoint x: 468, endPoint y: 289, distance: 123.5
click at [468, 289] on div "Final Section : 25,000+ gardeners trust REV for both struggling and thriving ga…" at bounding box center [767, 345] width 625 height 123
copy div "25,000+ gardeners trust REV for both struggling and thriving gardens. Help your…"
click at [555, 537] on textarea "**********" at bounding box center [749, 543] width 565 height 109
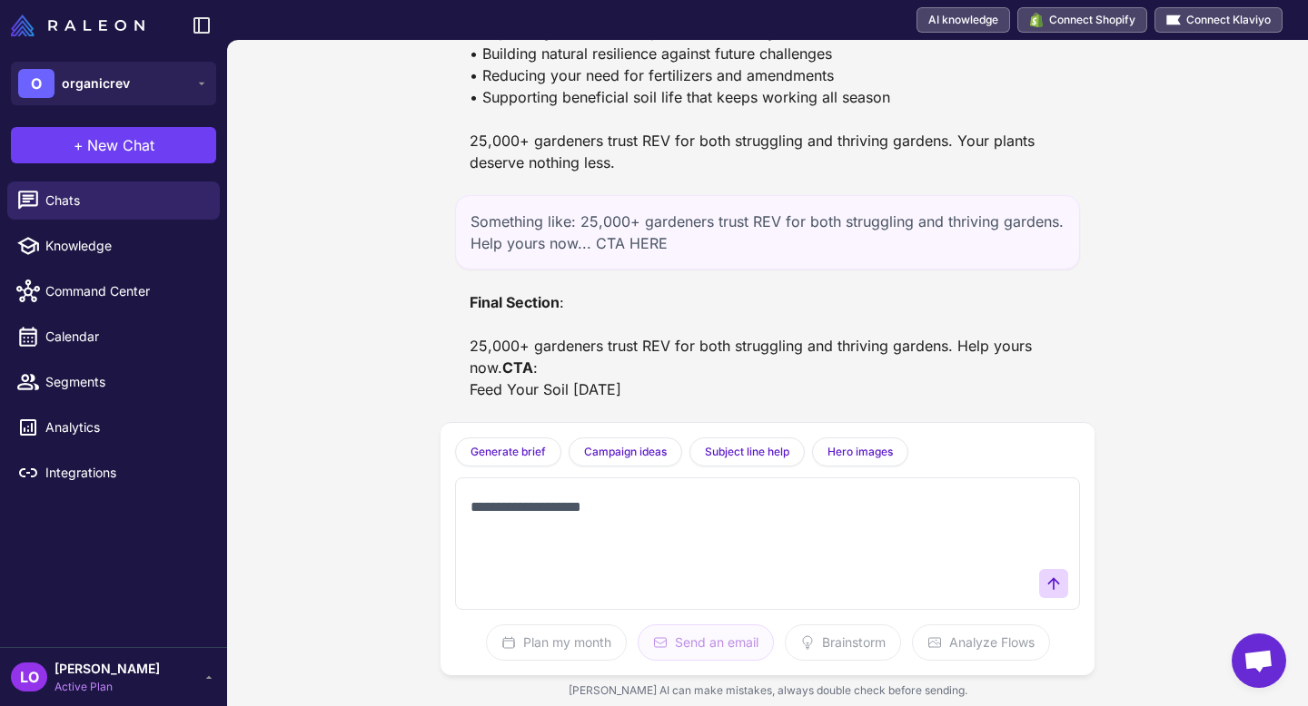
click at [555, 537] on textarea "**********" at bounding box center [749, 543] width 565 height 109
click at [661, 499] on textarea "**********" at bounding box center [749, 543] width 565 height 109
paste textarea "**********"
type textarea "**********"
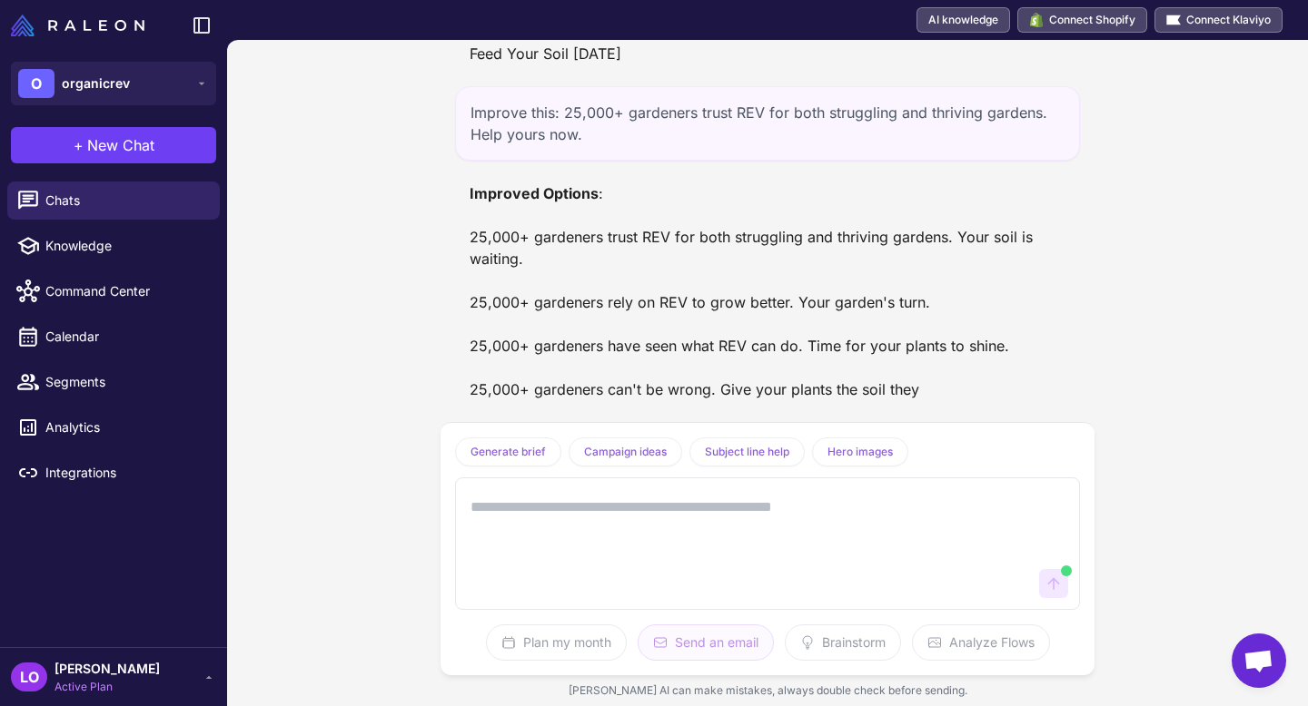
scroll to position [172802, 0]
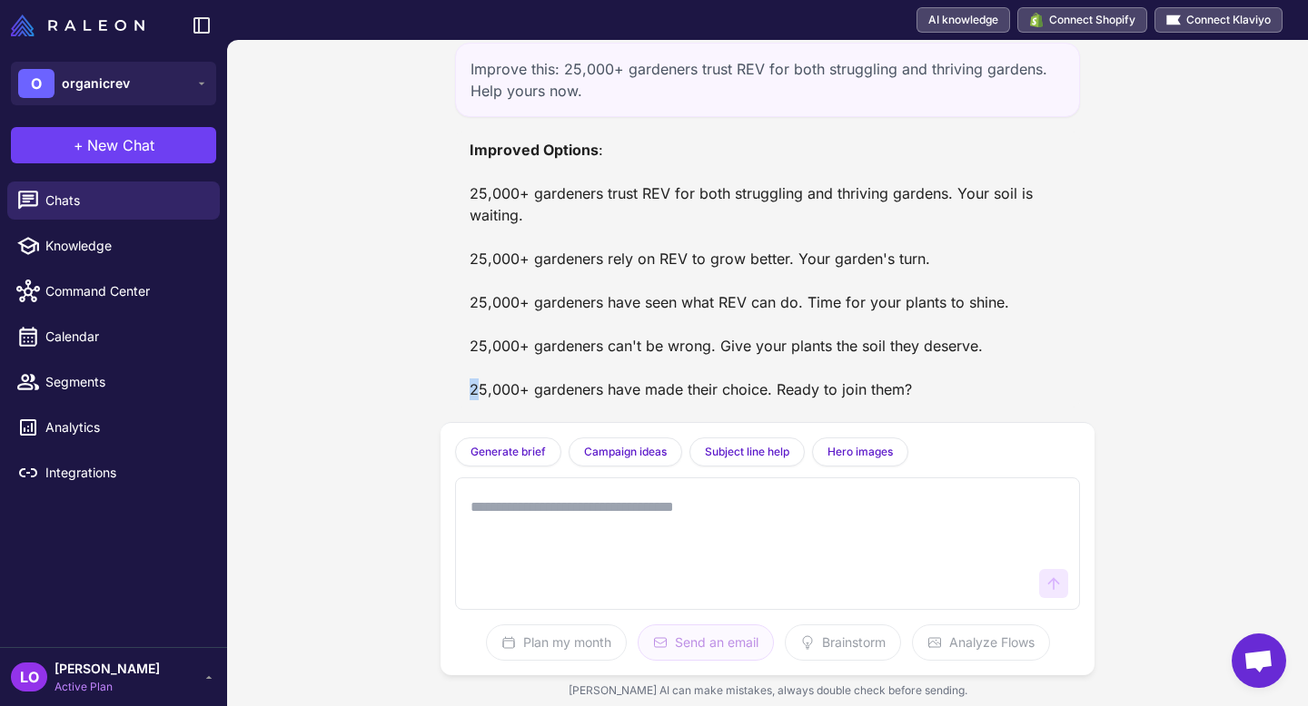
drag, startPoint x: 982, startPoint y: 382, endPoint x: 478, endPoint y: 389, distance: 504.0
click at [478, 389] on div "Improved Options : 25,000+ gardeners trust REV for both struggling and thriving…" at bounding box center [767, 270] width 596 height 262
click at [470, 389] on div "Improved Options : 25,000+ gardeners trust REV for both struggling and thriving…" at bounding box center [767, 270] width 596 height 262
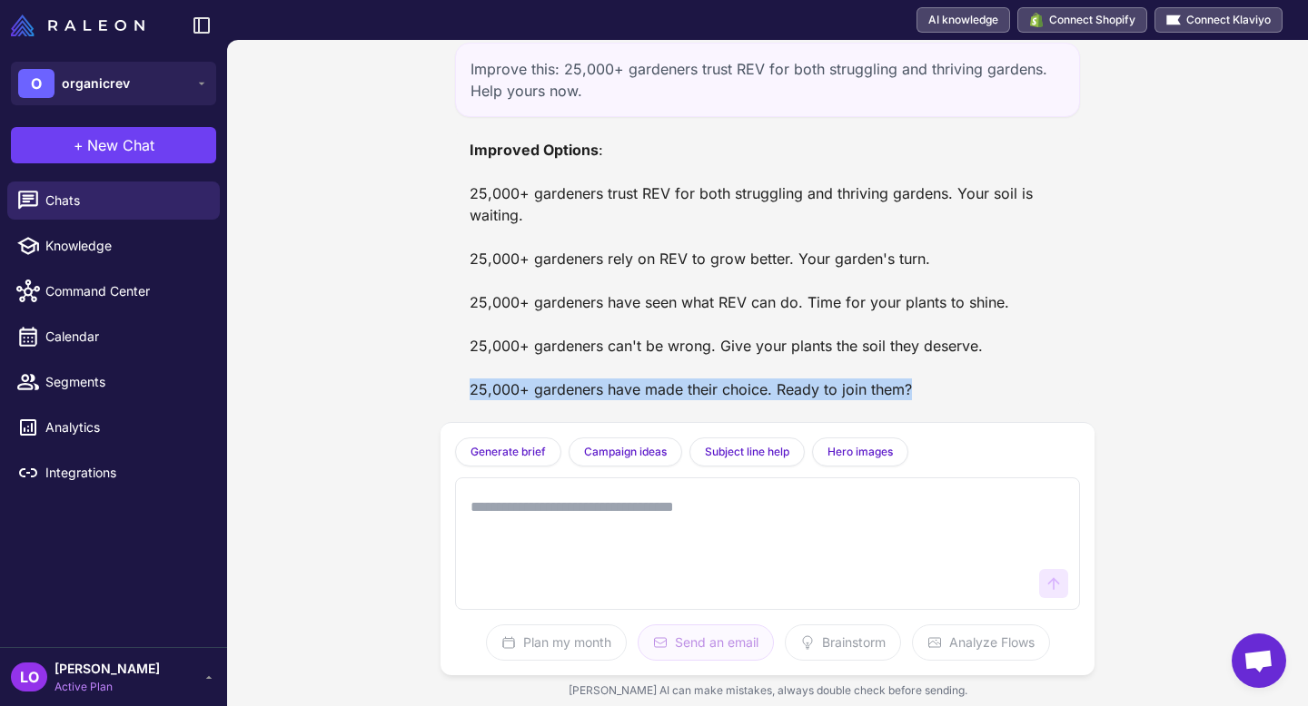
drag, startPoint x: 464, startPoint y: 388, endPoint x: 938, endPoint y: 386, distance: 474.0
click at [938, 386] on div "Improved Options : 25,000+ gardeners trust REV for both struggling and thriving…" at bounding box center [767, 270] width 625 height 276
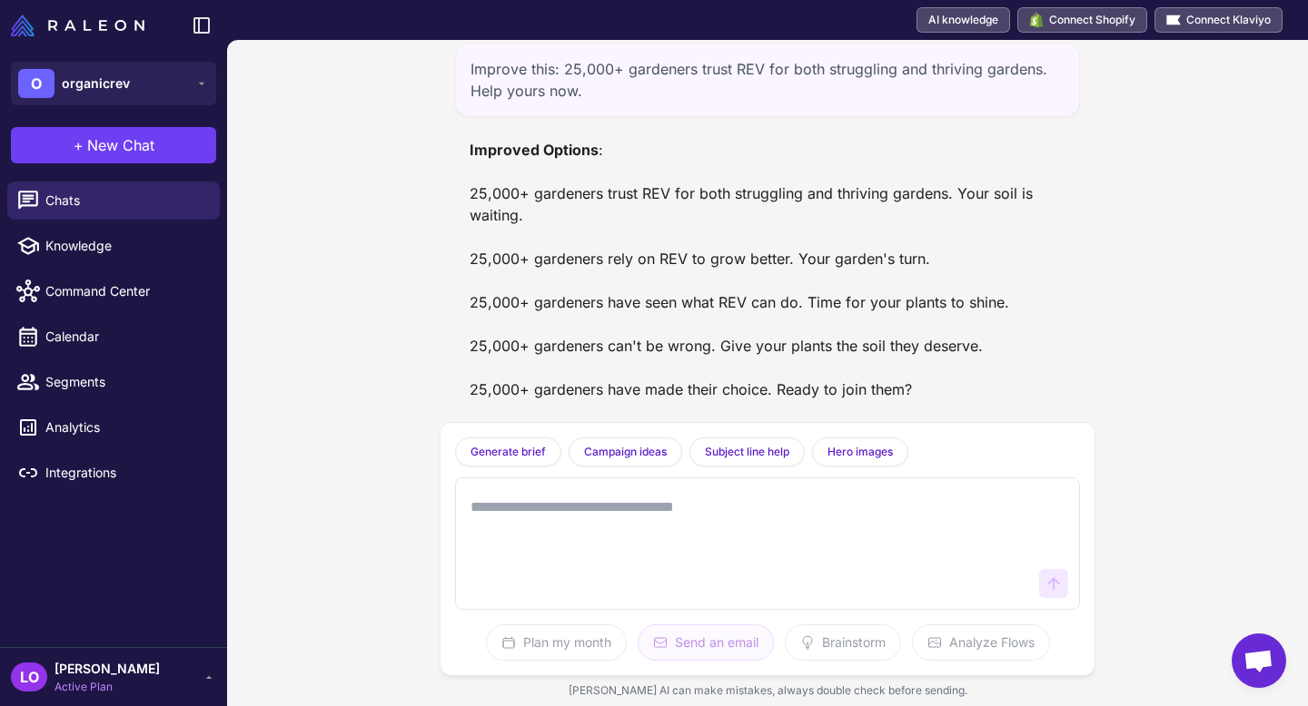
click at [945, 238] on div "Improved Options : 25,000+ gardeners trust REV for both struggling and thriving…" at bounding box center [767, 270] width 596 height 262
drag, startPoint x: 946, startPoint y: 238, endPoint x: 981, endPoint y: 277, distance: 52.1
click at [981, 277] on div "Improved Options : 25,000+ gardeners trust REV for both struggling and thriving…" at bounding box center [767, 270] width 596 height 262
copy div "25,000+ gardeners rely on REV to grow better. Your garden's turn."
click at [663, 562] on textarea at bounding box center [749, 543] width 565 height 109
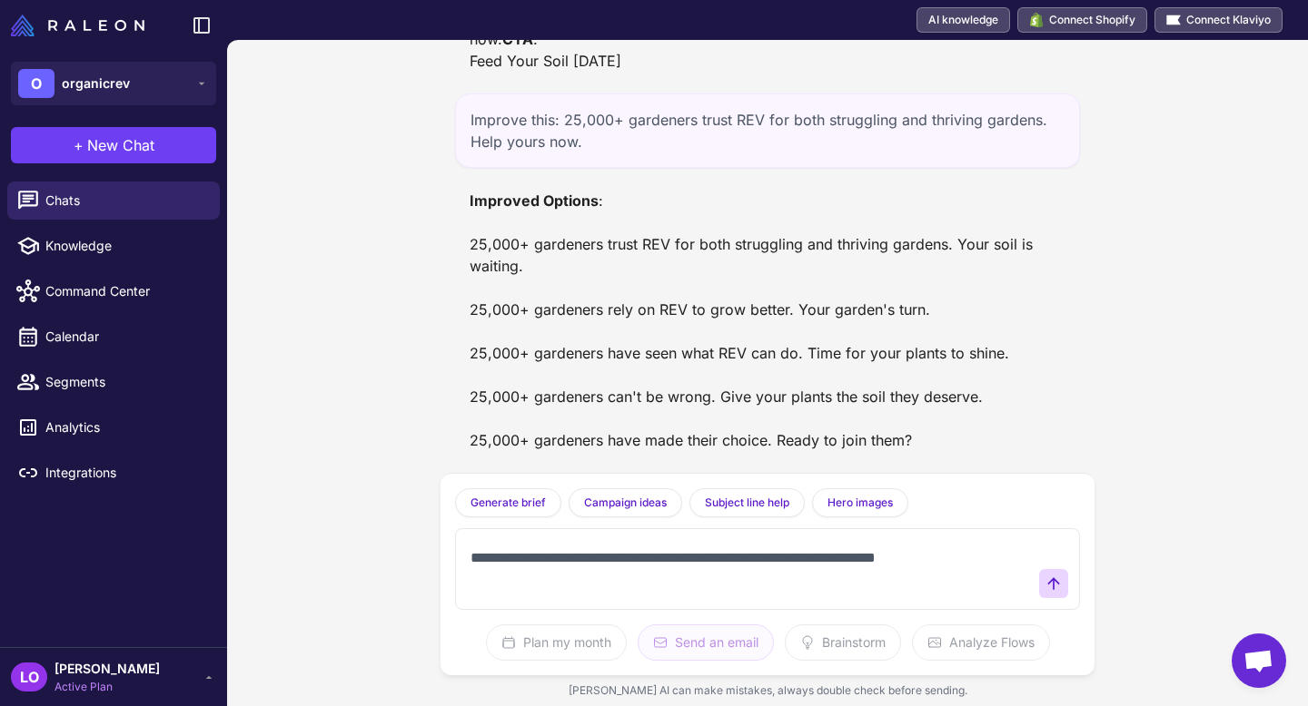
scroll to position [172751, 0]
paste textarea "**********"
type textarea "**********"
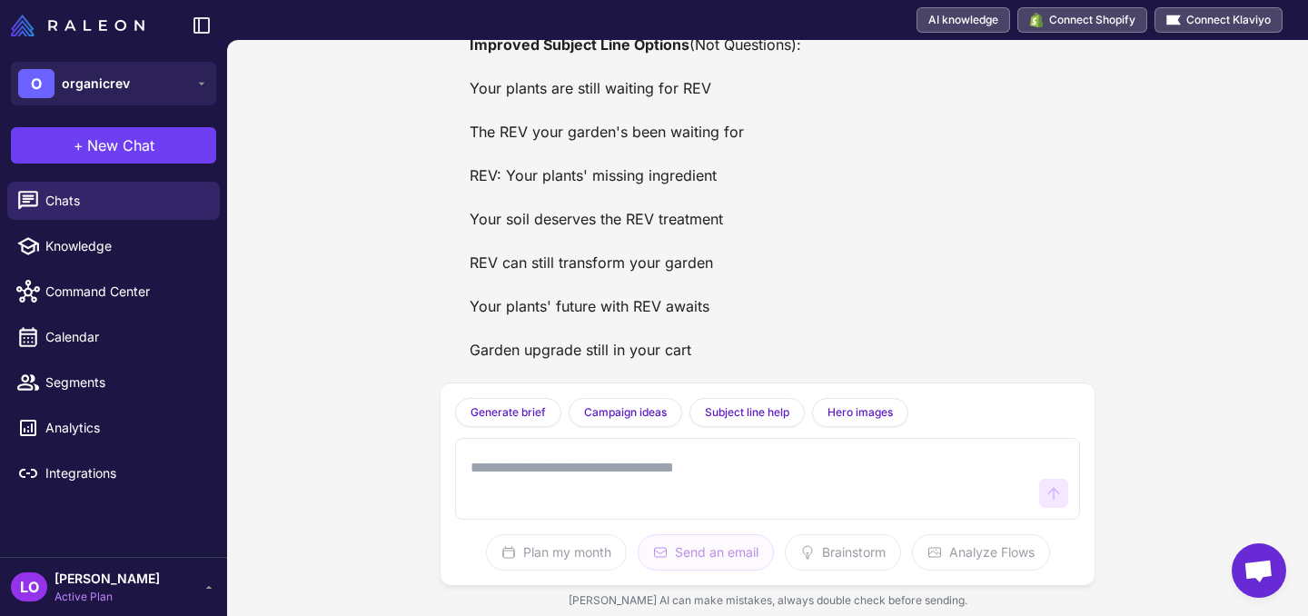
scroll to position [173287, 0]
click at [700, 480] on textarea at bounding box center [749, 478] width 565 height 58
type textarea "**********"
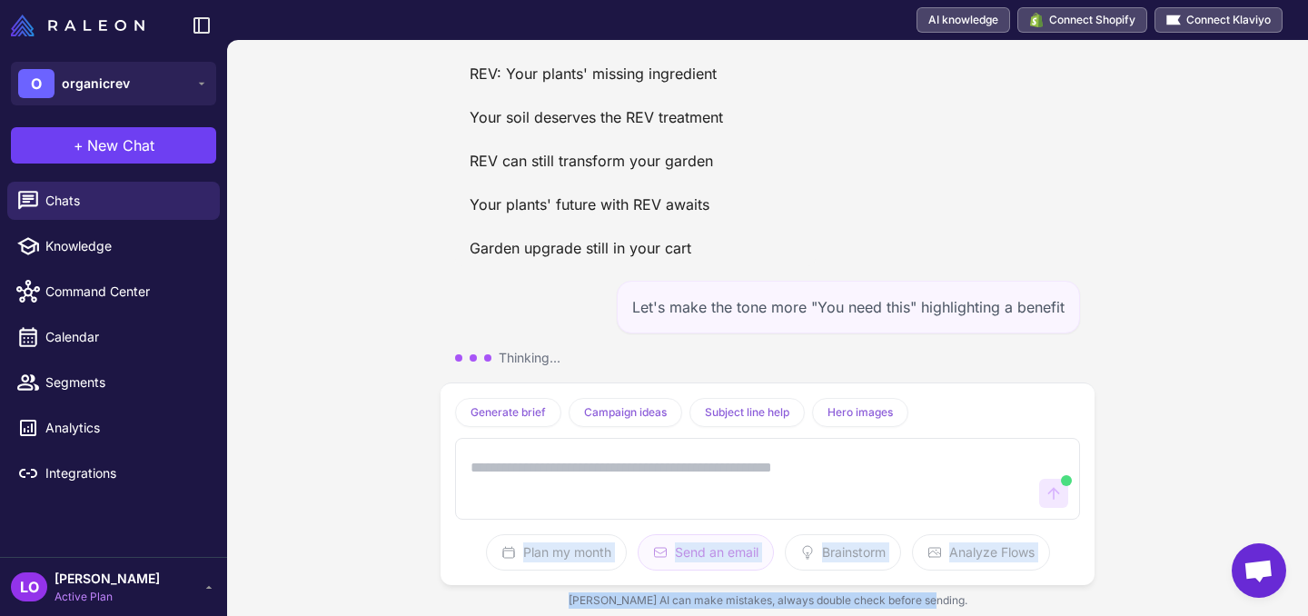
drag, startPoint x: 1248, startPoint y: 444, endPoint x: 1139, endPoint y: 595, distance: 186.0
click at [1139, 595] on div "Email Sequence for Browse Abandonment [DATE] I am working on the browse abandon…" at bounding box center [767, 328] width 1081 height 576
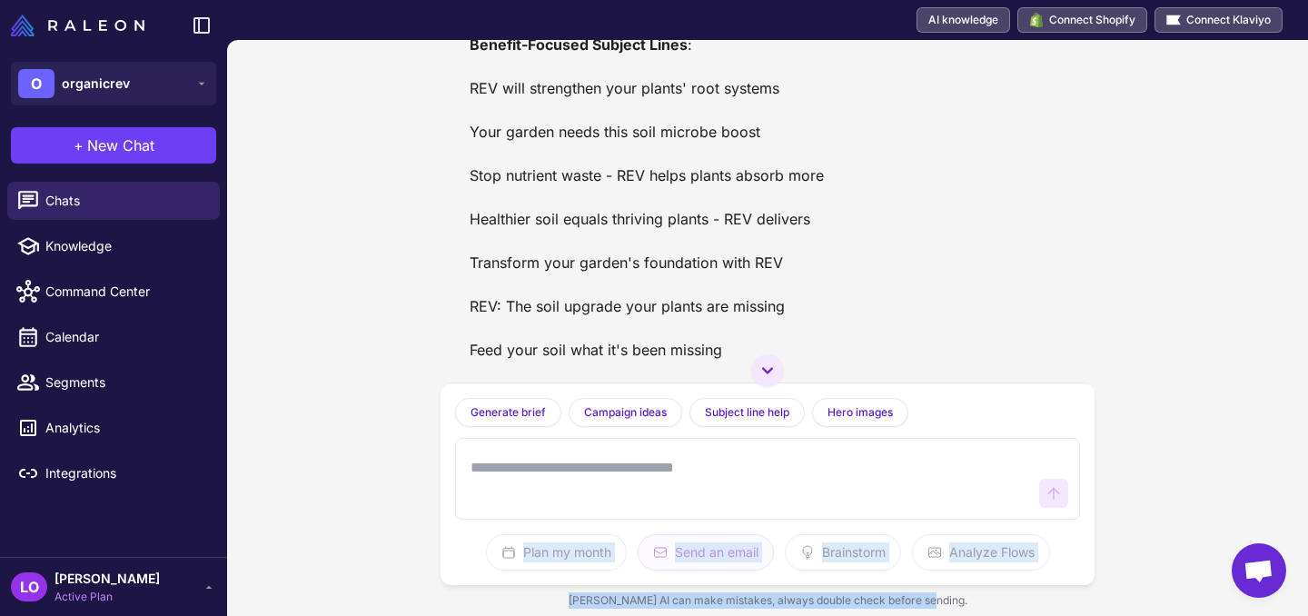
scroll to position [173690, 0]
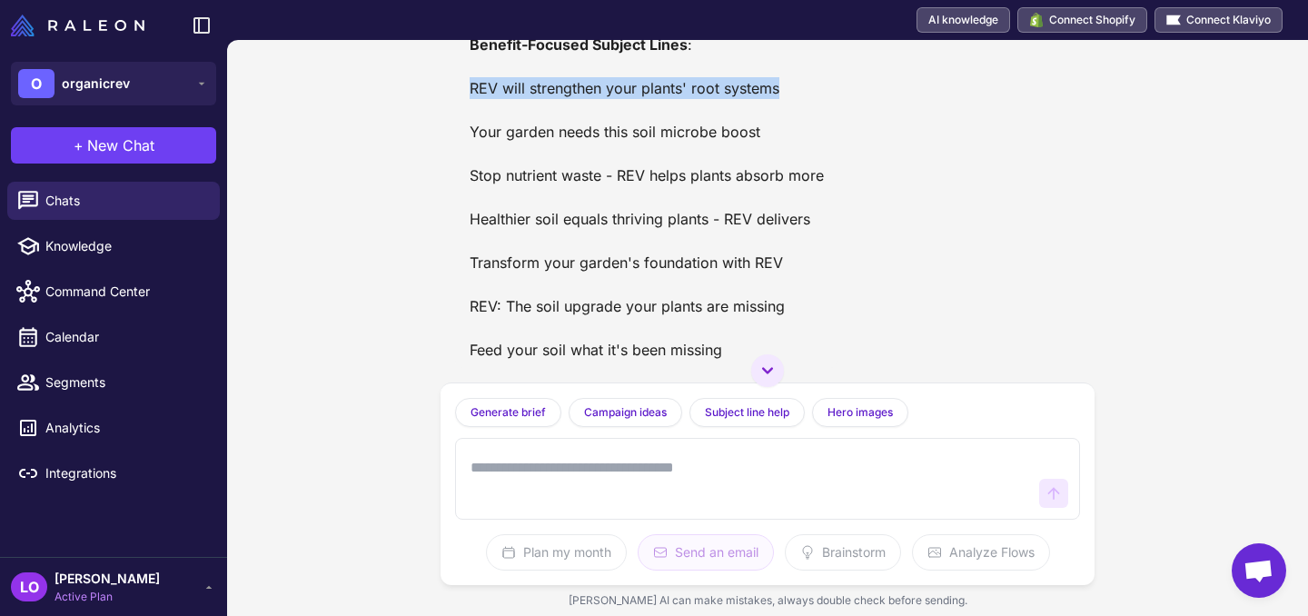
drag, startPoint x: 783, startPoint y: 108, endPoint x: 473, endPoint y: 109, distance: 309.7
click at [473, 109] on div "Benefit-Focused Subject Lines : REV will strengthen your plants' root systems Y…" at bounding box center [646, 197] width 354 height 327
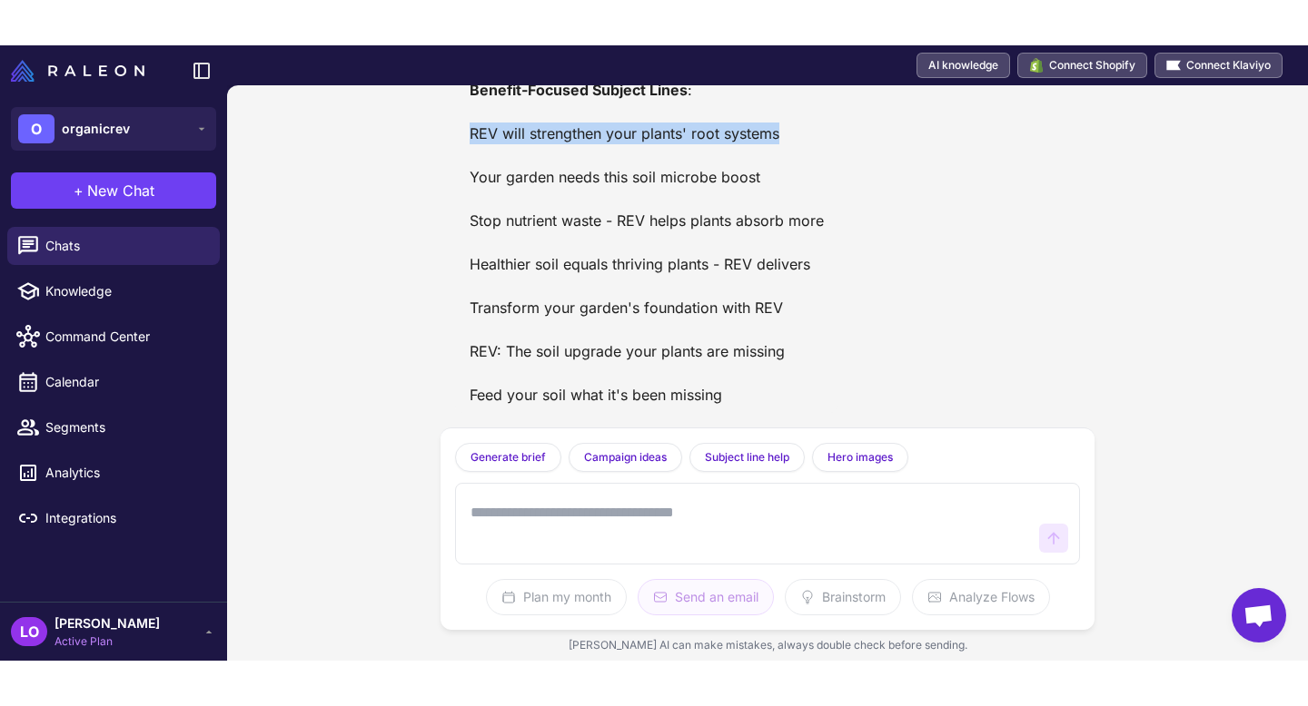
scroll to position [173710, 0]
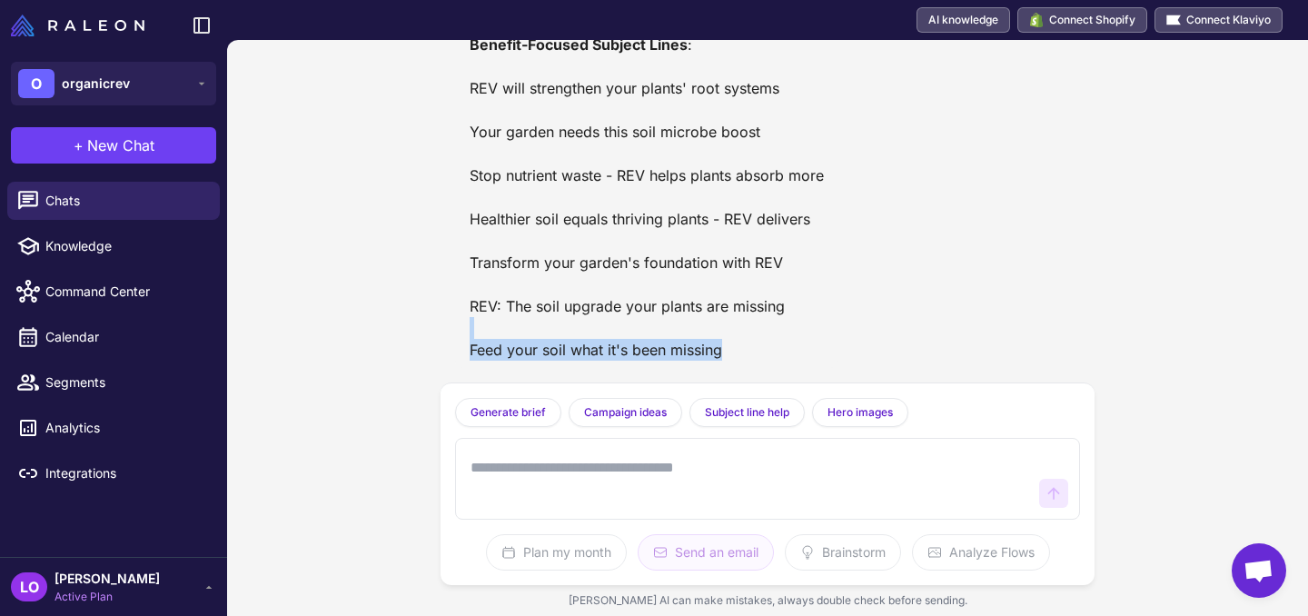
drag, startPoint x: 772, startPoint y: 337, endPoint x: 742, endPoint y: 364, distance: 40.5
click at [742, 364] on div "Benefit-Focused Subject Lines : REV will strengthen your plants' root systems Y…" at bounding box center [646, 196] width 383 height 341
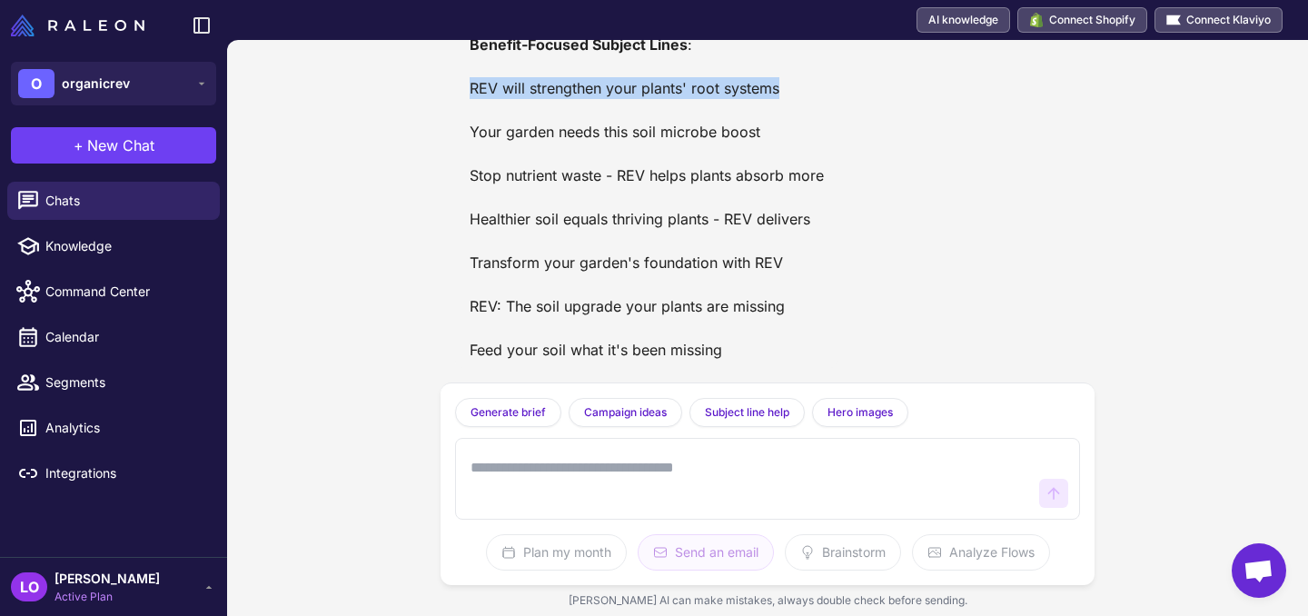
drag, startPoint x: 806, startPoint y: 97, endPoint x: 469, endPoint y: 89, distance: 337.0
click at [469, 89] on div "Benefit-Focused Subject Lines : REV will strengthen your plants' root systems Y…" at bounding box center [646, 197] width 354 height 327
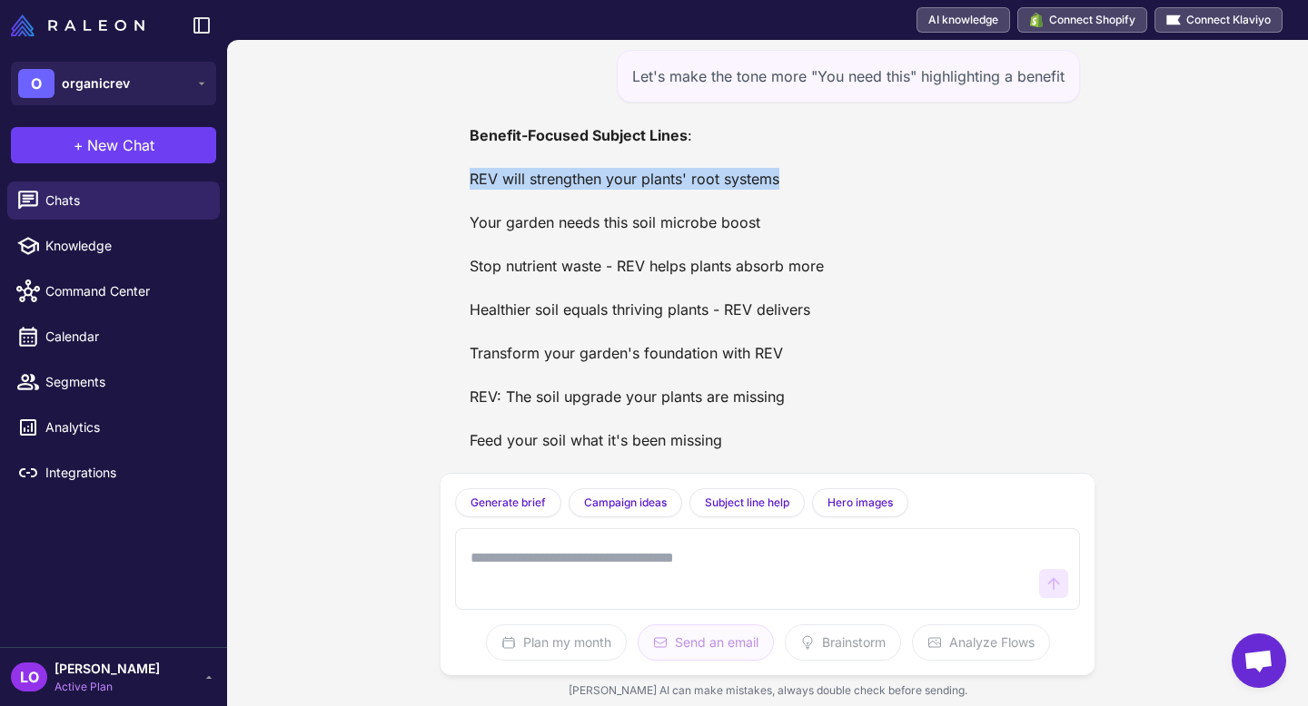
scroll to position [171719, 0]
